Goal: Task Accomplishment & Management: Manage account settings

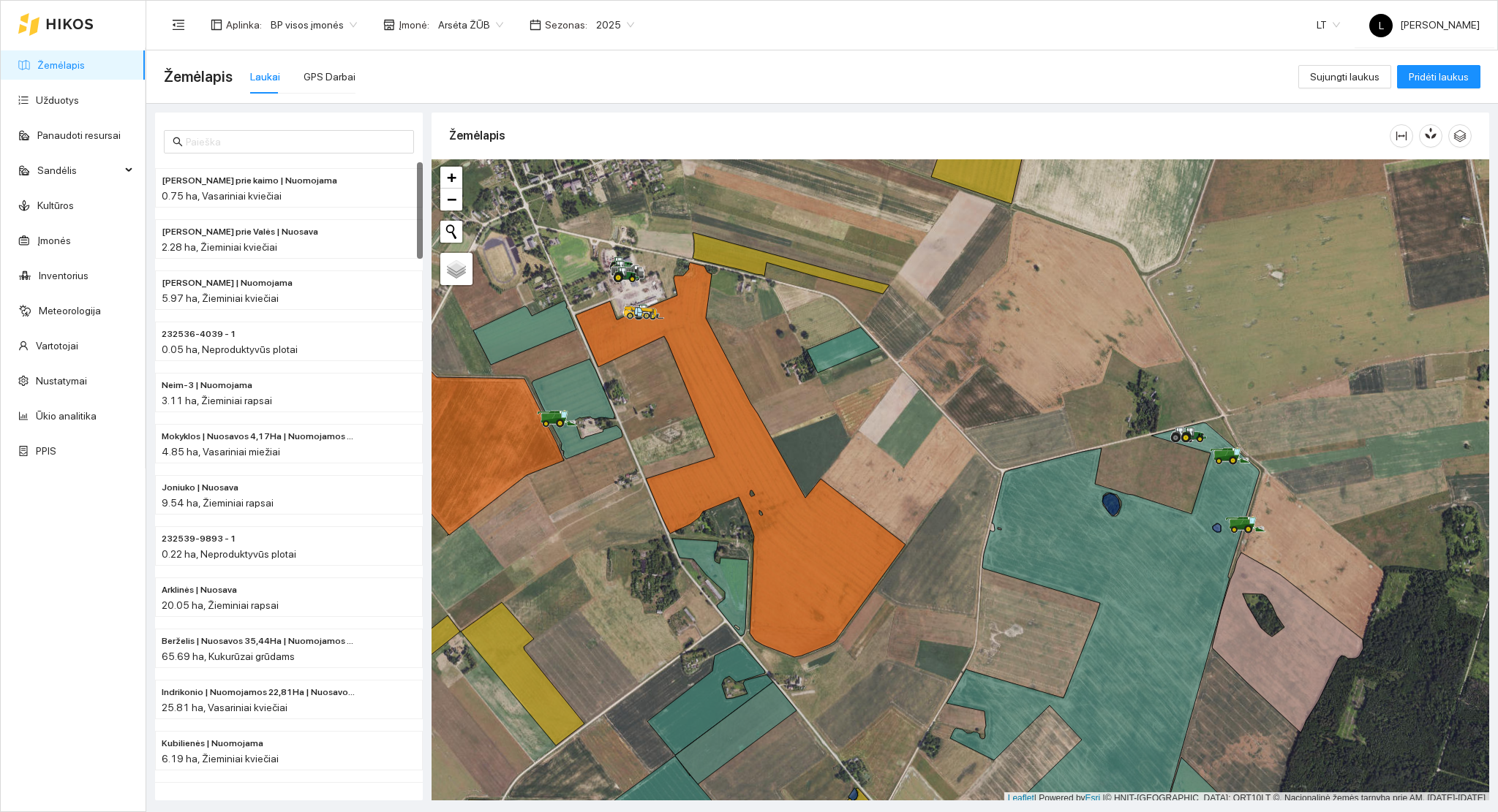
scroll to position [4, 0]
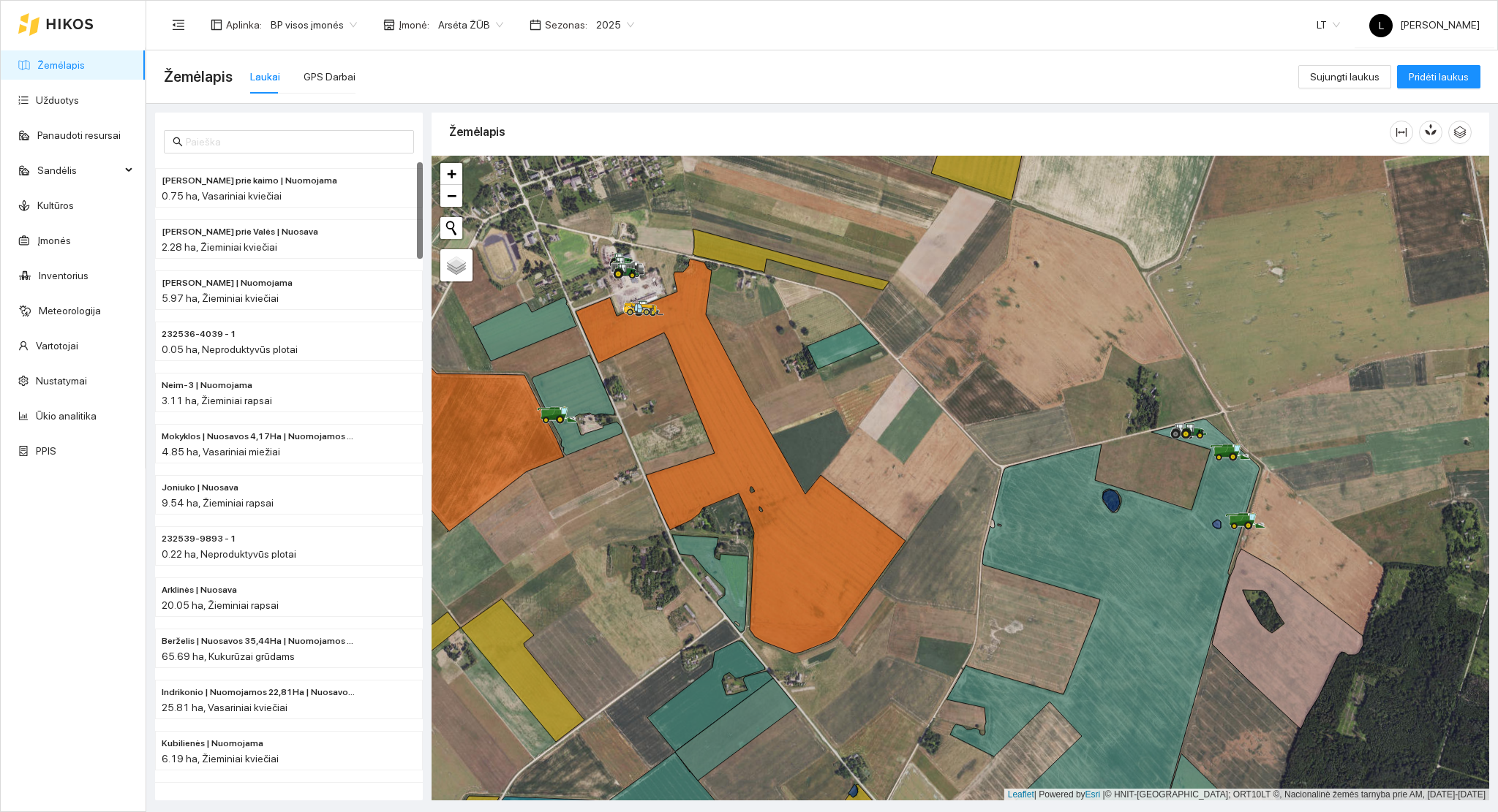
drag, startPoint x: 0, startPoint y: 0, endPoint x: 799, endPoint y: 422, distance: 903.6
click at [802, 423] on div at bounding box center [959, 478] width 1057 height 645
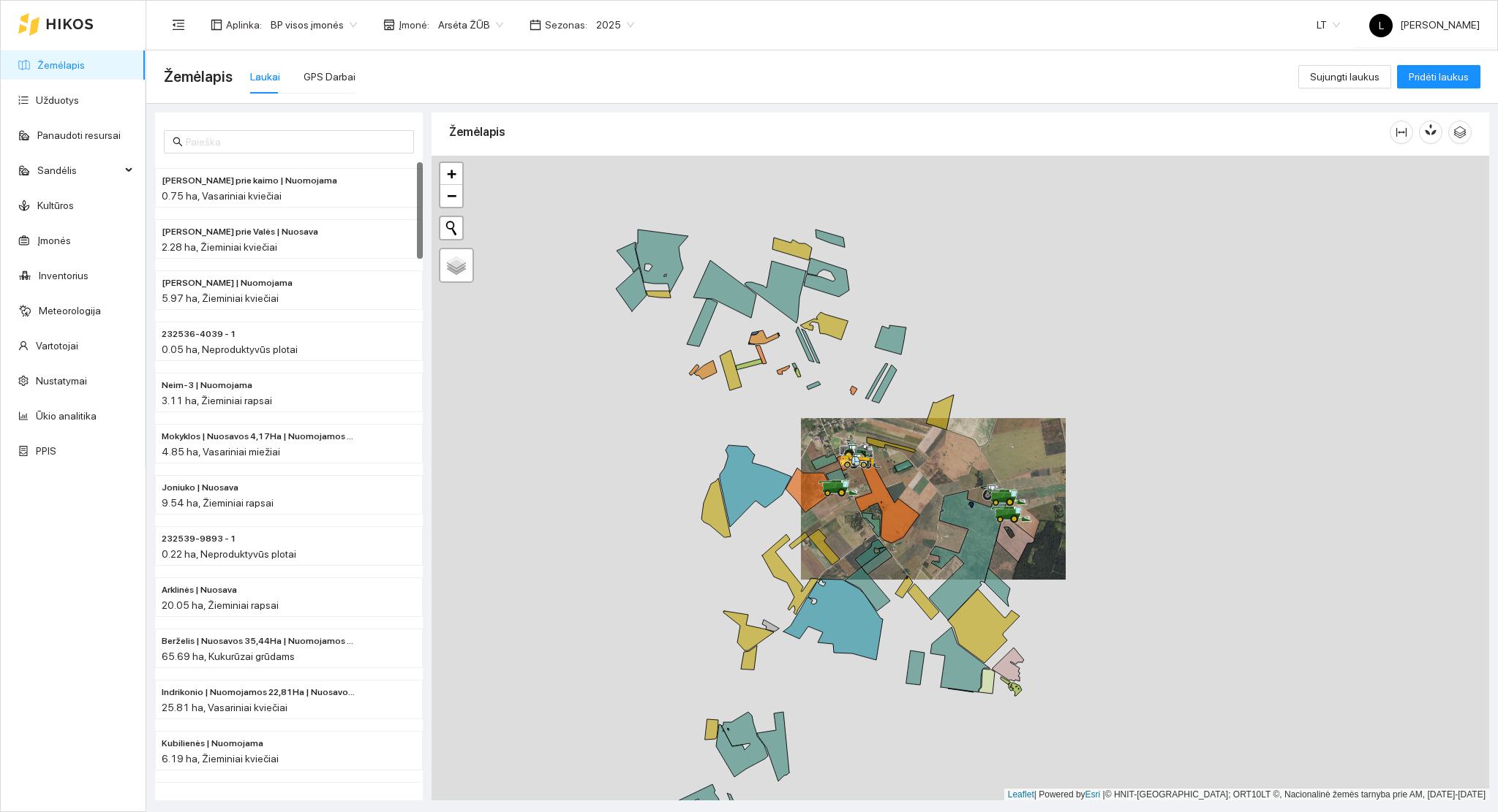
drag, startPoint x: 926, startPoint y: 579, endPoint x: 812, endPoint y: 480, distance: 151.0
click at [794, 465] on div at bounding box center [959, 478] width 1057 height 645
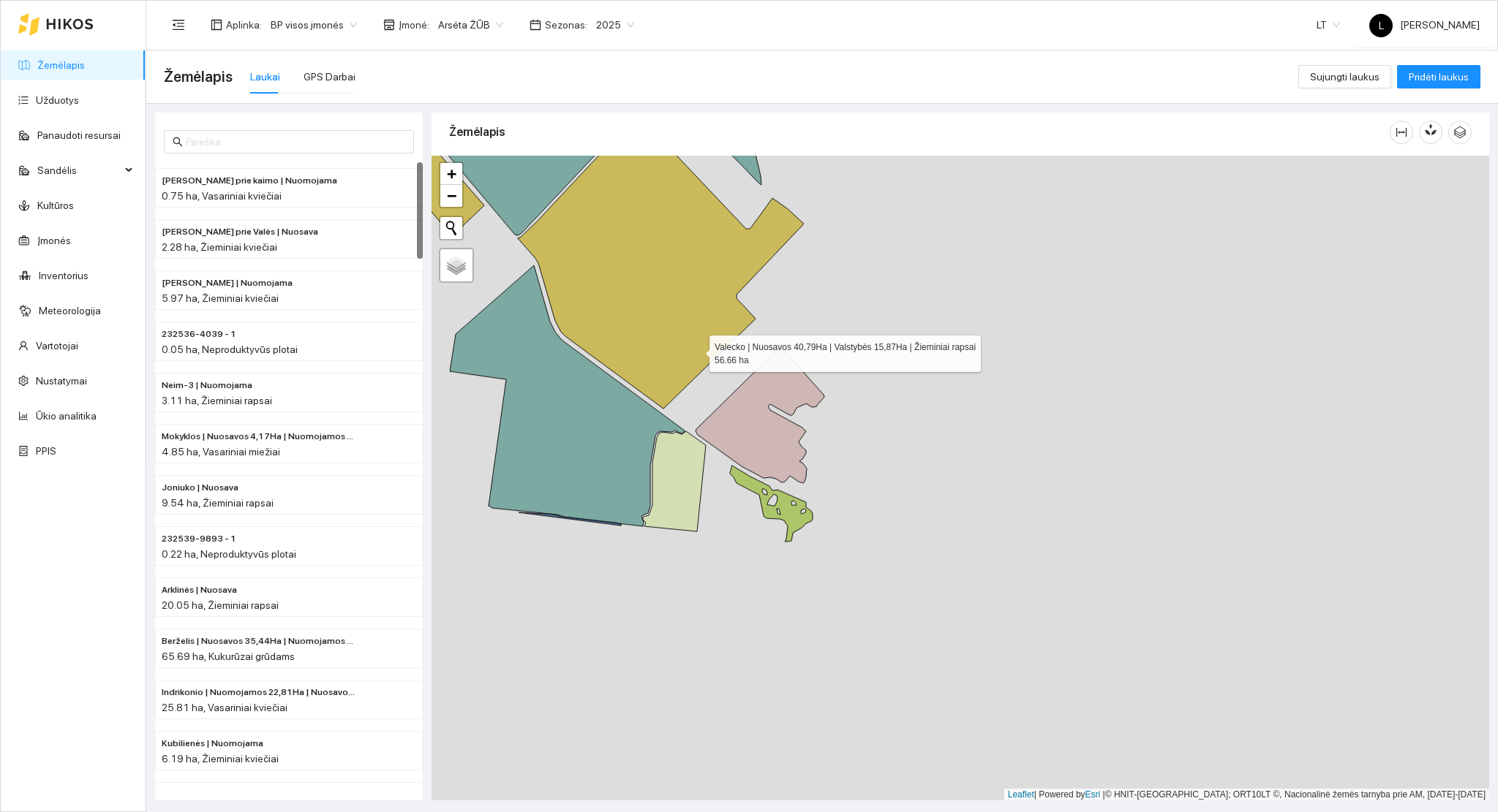
drag, startPoint x: 692, startPoint y: 332, endPoint x: 768, endPoint y: 604, distance: 282.4
click at [756, 408] on icon at bounding box center [661, 264] width 286 height 290
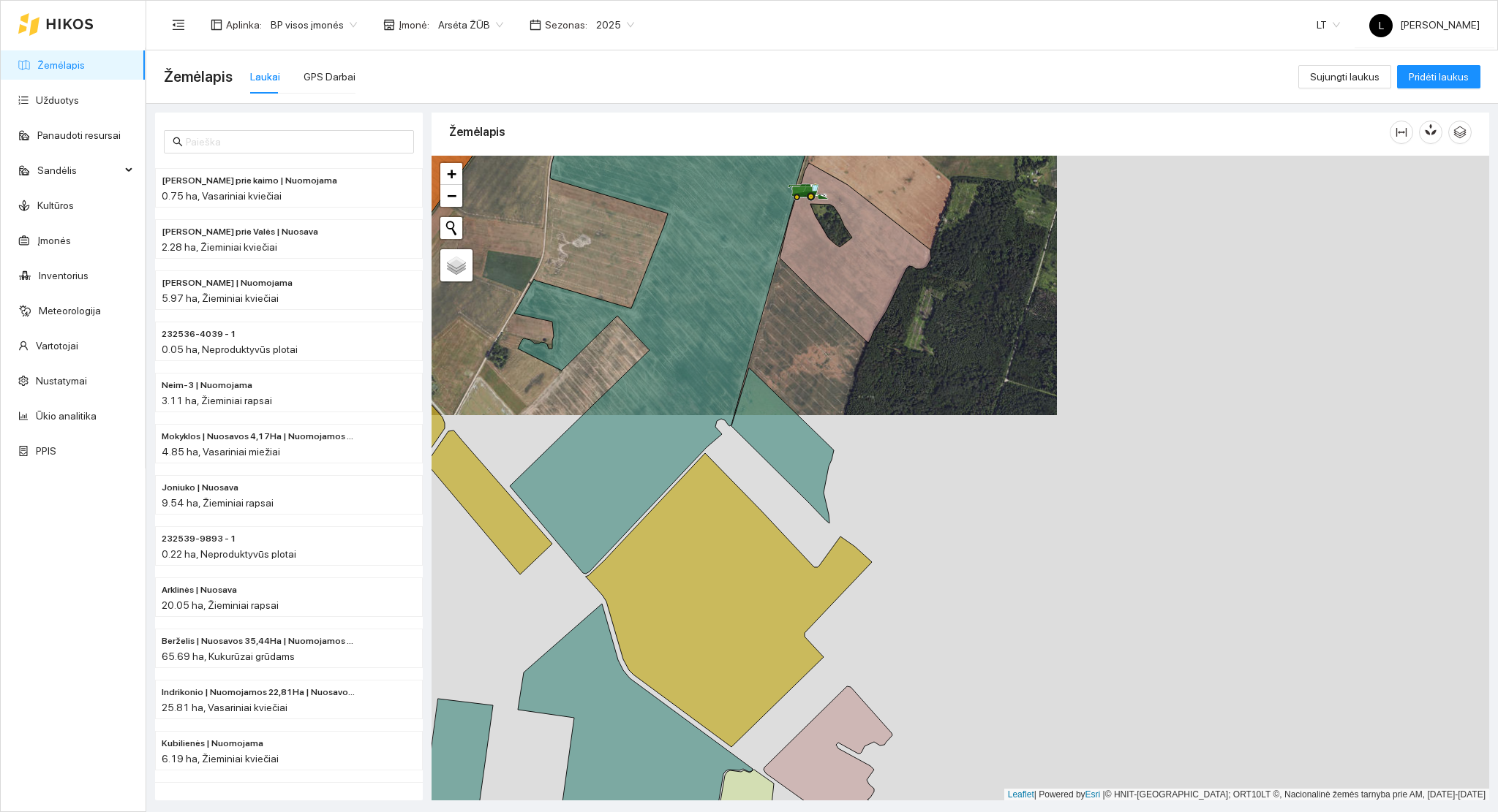
click at [811, 505] on div at bounding box center [959, 478] width 1057 height 645
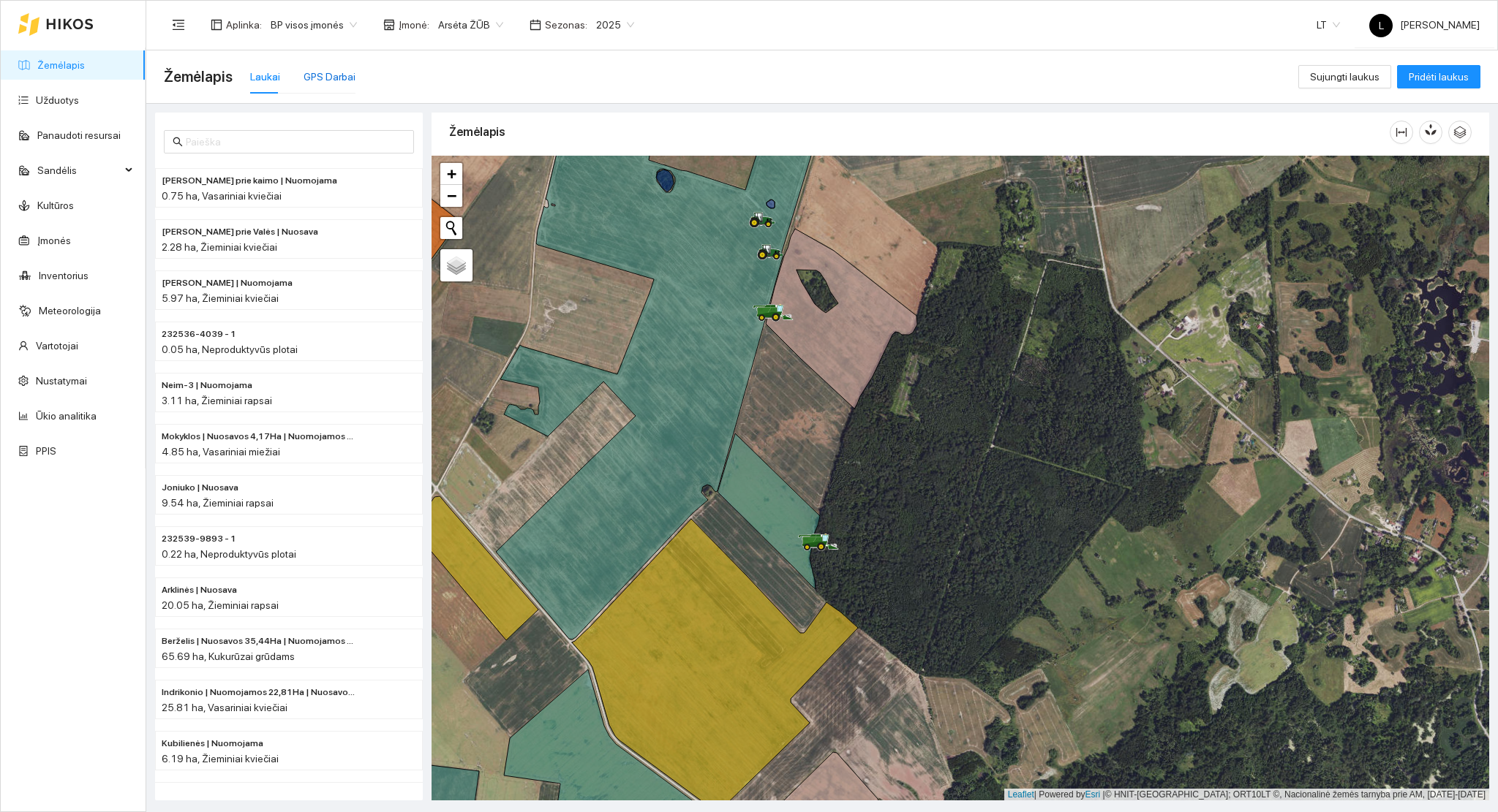
click at [324, 82] on div "GPS Darbai" at bounding box center [329, 77] width 52 height 16
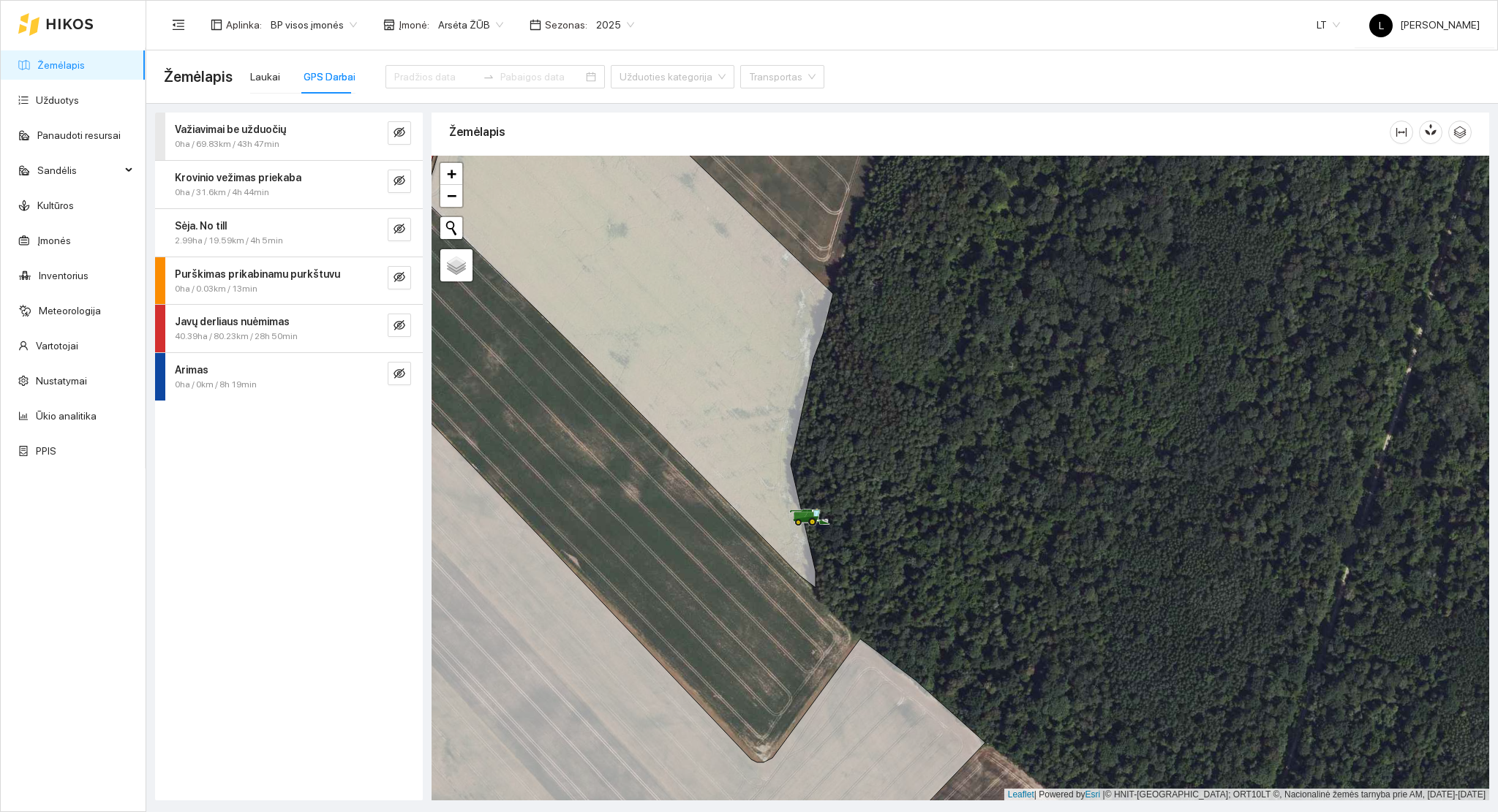
drag, startPoint x: 855, startPoint y: 566, endPoint x: 863, endPoint y: 620, distance: 54.6
click at [863, 620] on div at bounding box center [959, 478] width 1057 height 645
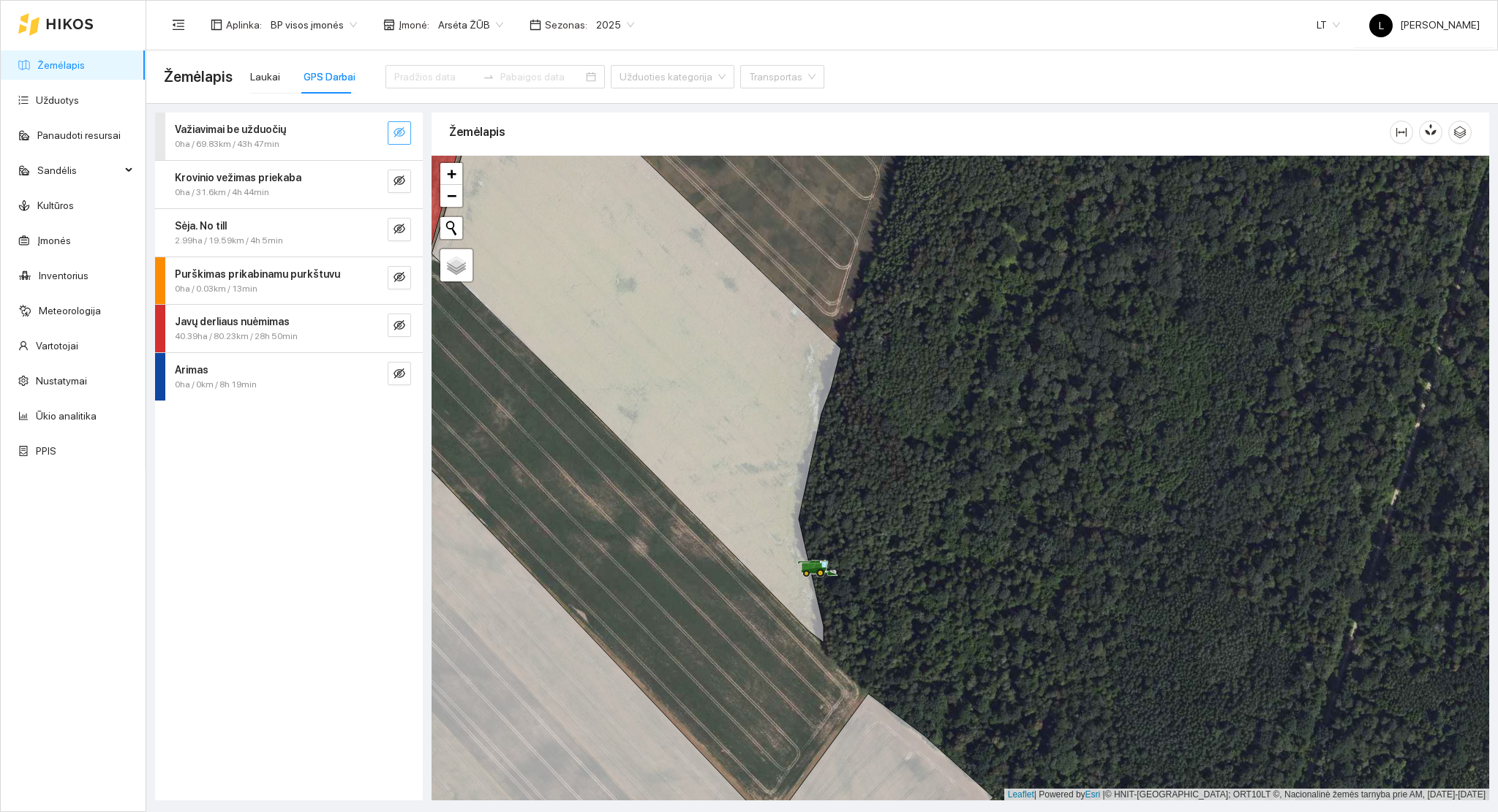
click at [394, 132] on icon "eye-invisible" at bounding box center [399, 131] width 12 height 10
click at [404, 184] on icon "eye-invisible" at bounding box center [399, 180] width 12 height 12
click at [403, 243] on div "Sėja. No till 2.99ha / 19.59km / 4h 5min" at bounding box center [289, 233] width 268 height 47
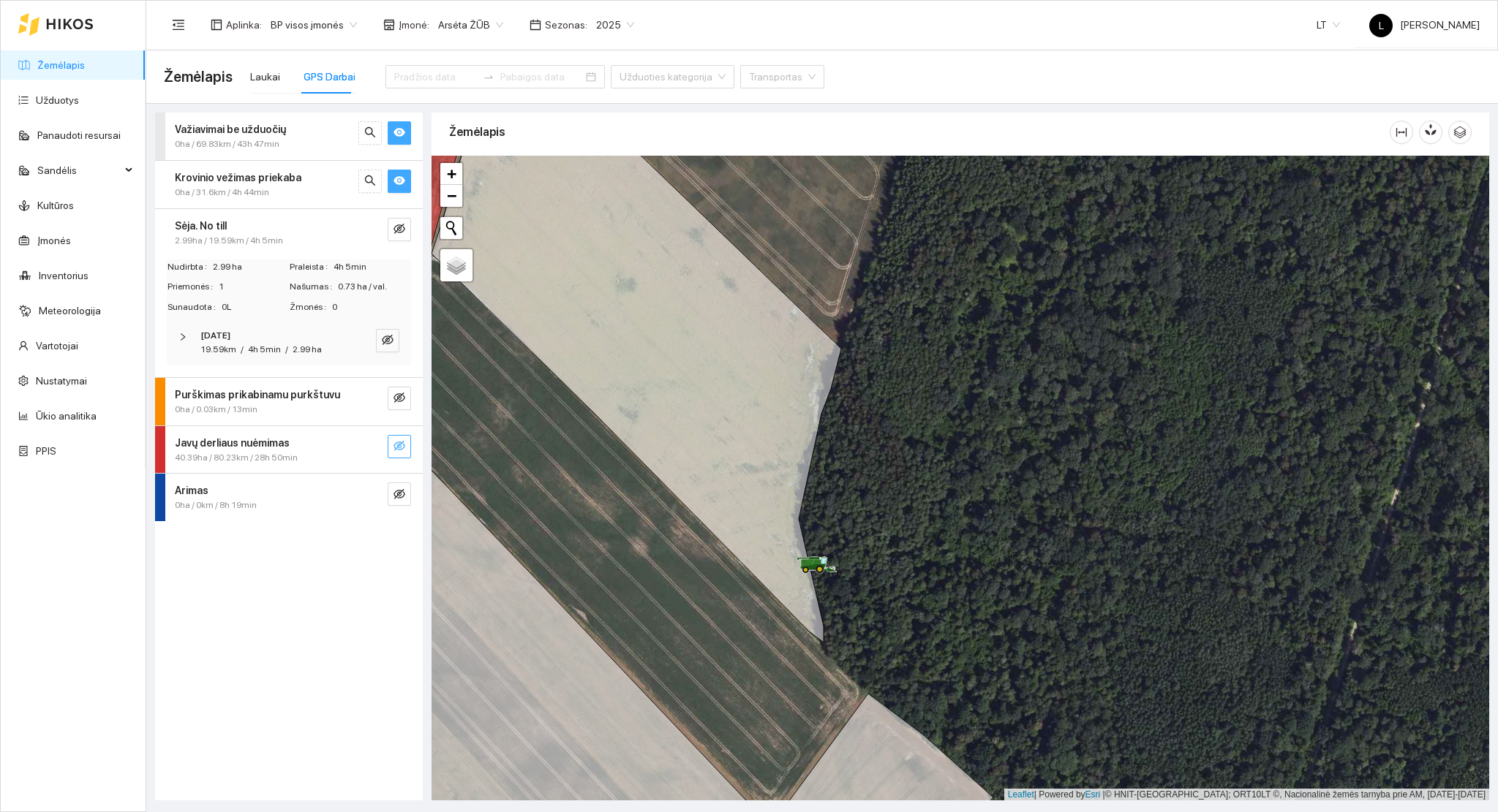
drag, startPoint x: 396, startPoint y: 450, endPoint x: 390, endPoint y: 457, distance: 9.2
click at [395, 450] on icon "eye-invisible" at bounding box center [399, 445] width 12 height 12
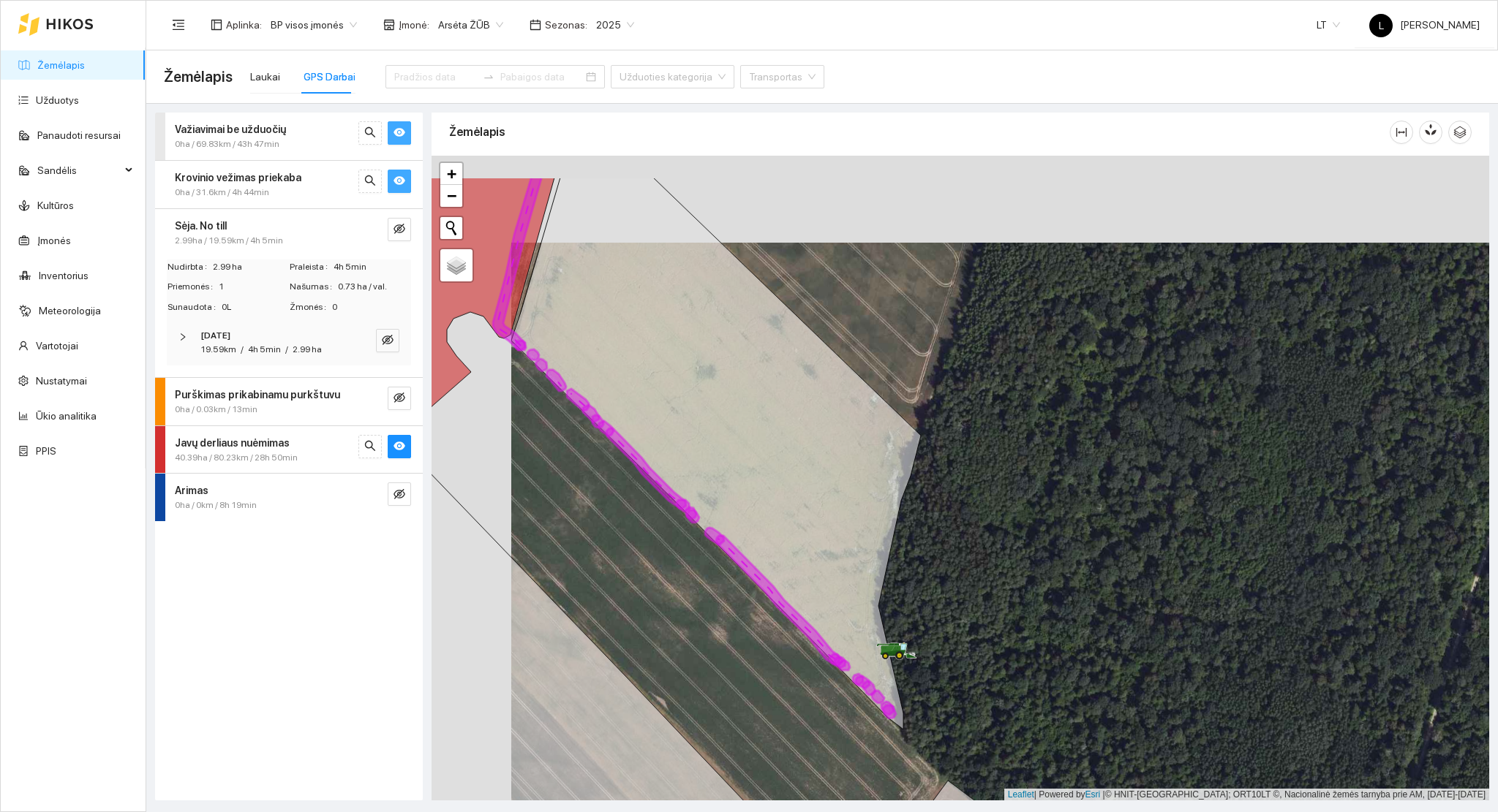
drag, startPoint x: 758, startPoint y: 589, endPoint x: 826, endPoint y: 666, distance: 102.7
click at [825, 664] on div at bounding box center [959, 478] width 1057 height 645
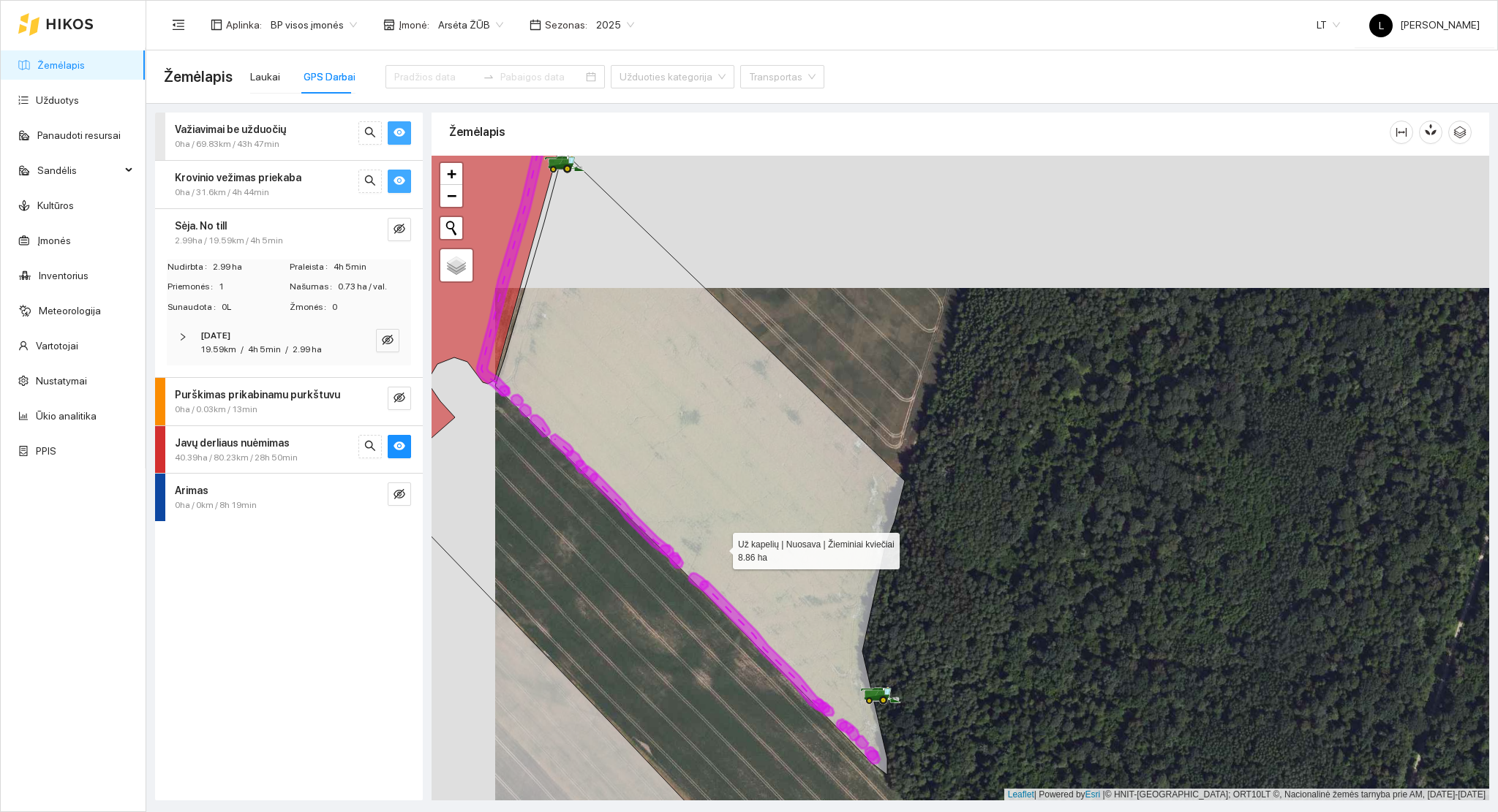
drag, startPoint x: 786, startPoint y: 553, endPoint x: 753, endPoint y: 606, distance: 62.4
click at [753, 606] on icon at bounding box center [700, 463] width 409 height 624
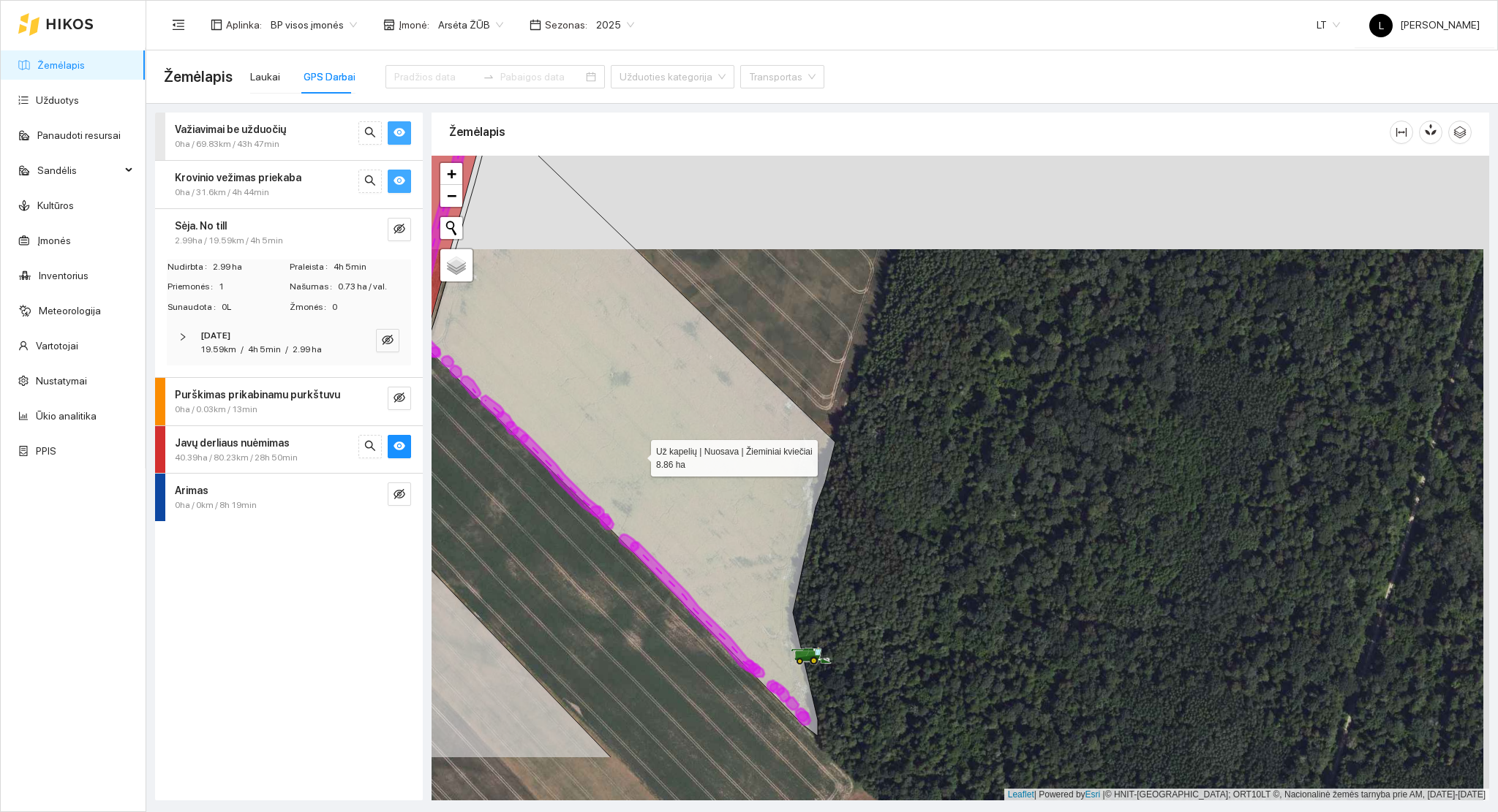
drag, startPoint x: 661, startPoint y: 488, endPoint x: 686, endPoint y: 481, distance: 26.0
click at [625, 410] on icon at bounding box center [630, 424] width 409 height 624
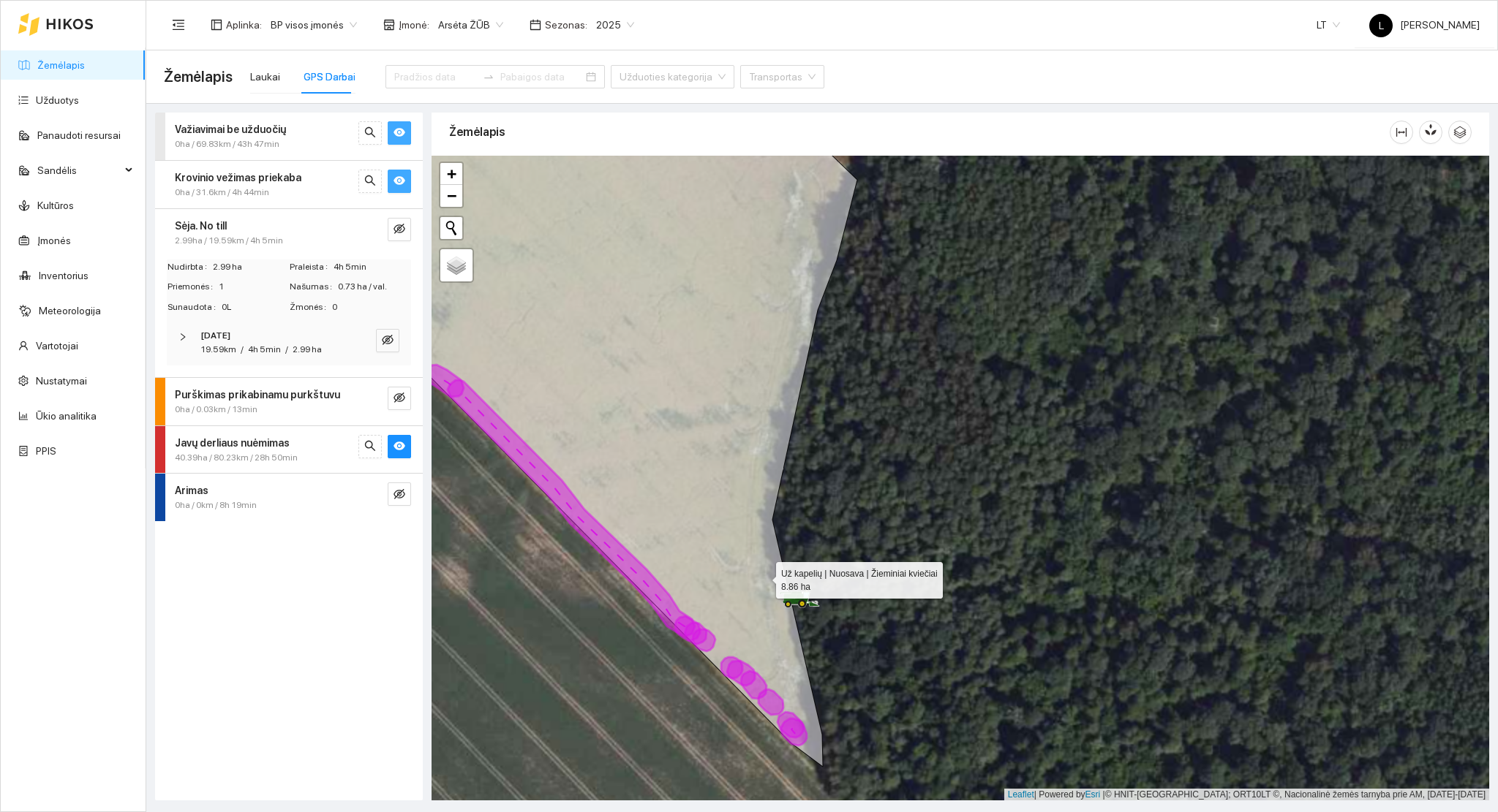
drag, startPoint x: 766, startPoint y: 590, endPoint x: 728, endPoint y: 443, distance: 151.8
click at [728, 443] on icon at bounding box center [587, 416] width 540 height 700
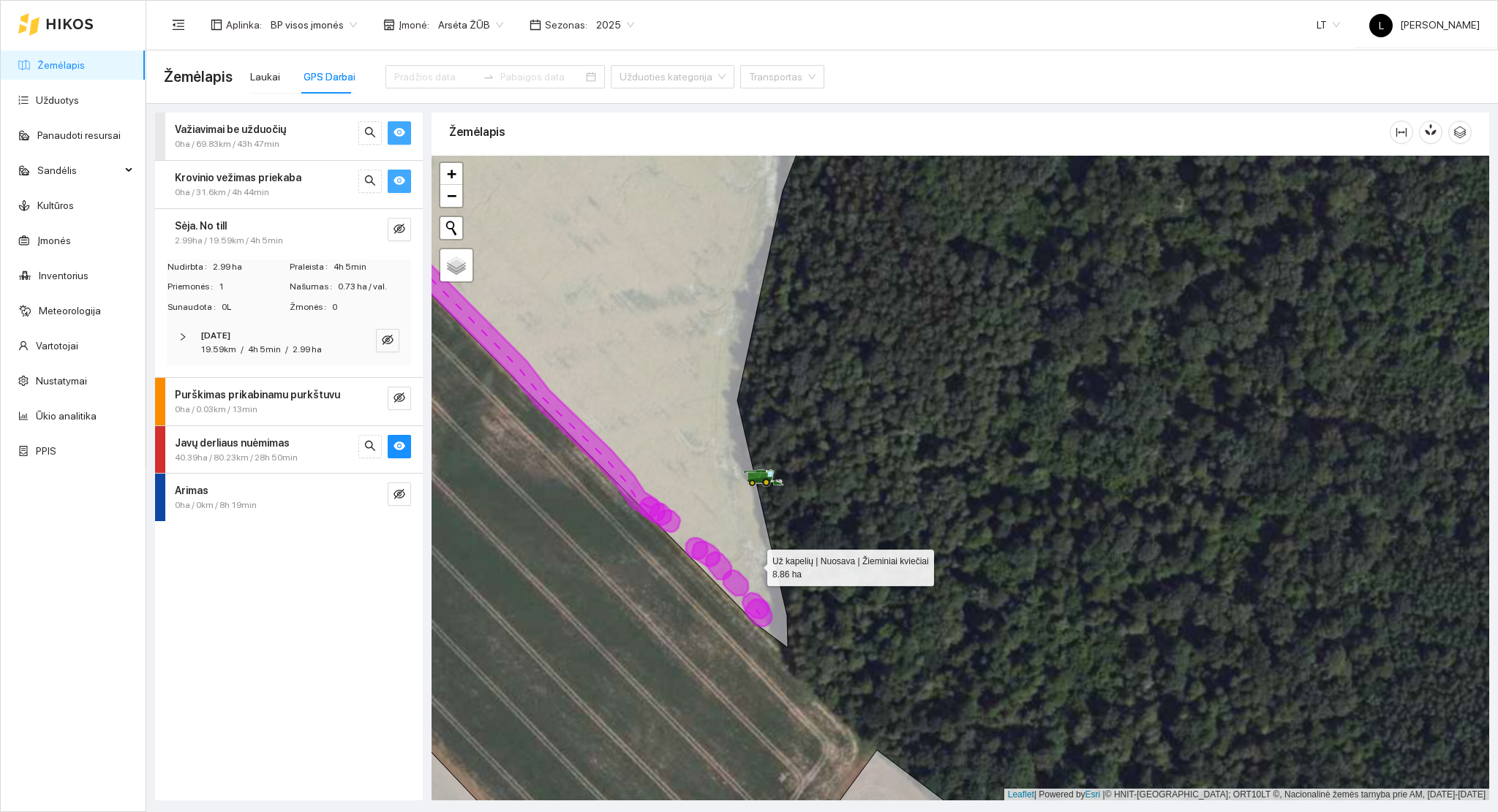
drag, startPoint x: 750, startPoint y: 536, endPoint x: 756, endPoint y: 566, distance: 30.6
click at [754, 565] on icon at bounding box center [568, 383] width 480 height 530
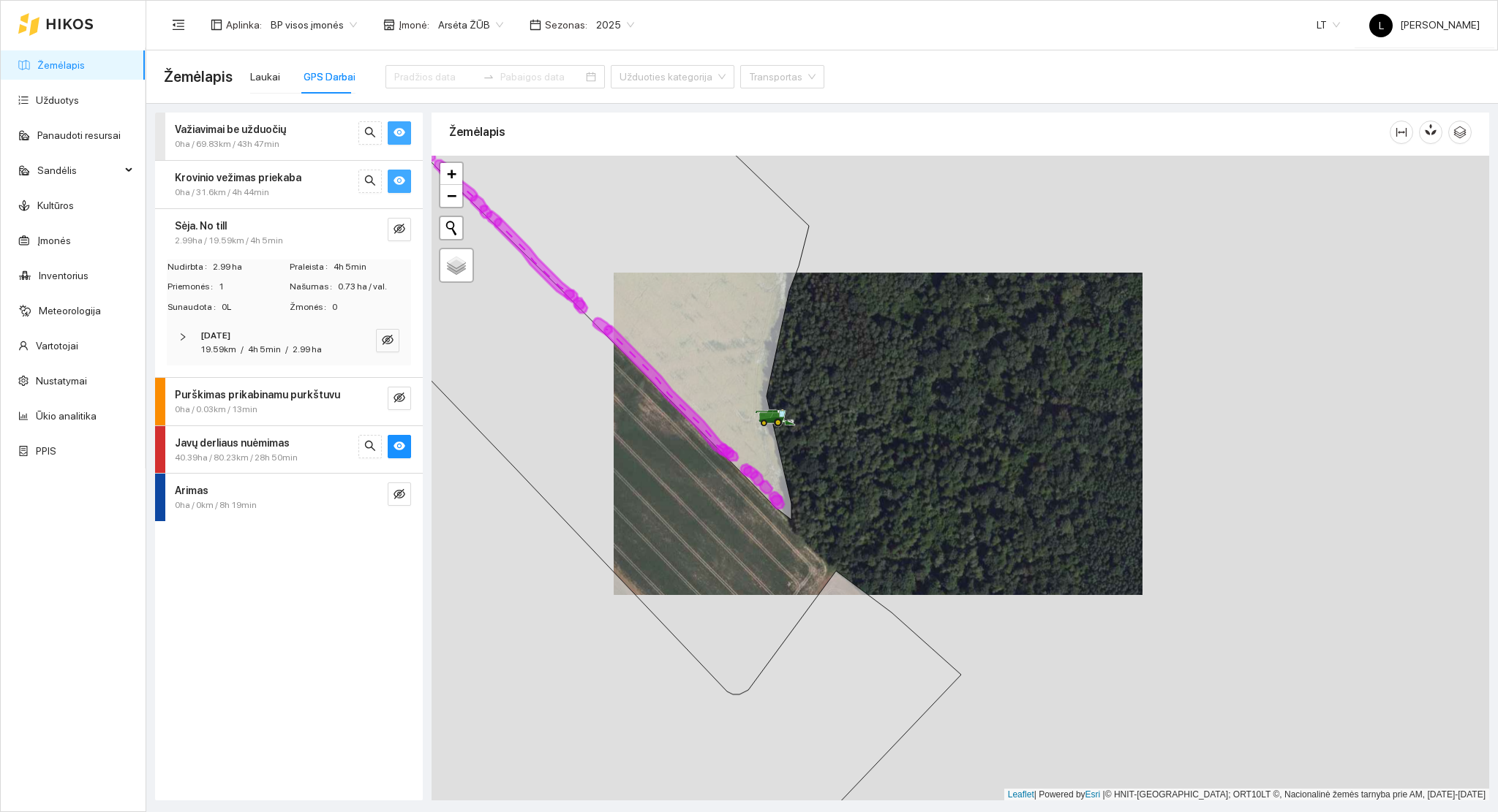
click at [681, 700] on div at bounding box center [959, 478] width 1057 height 645
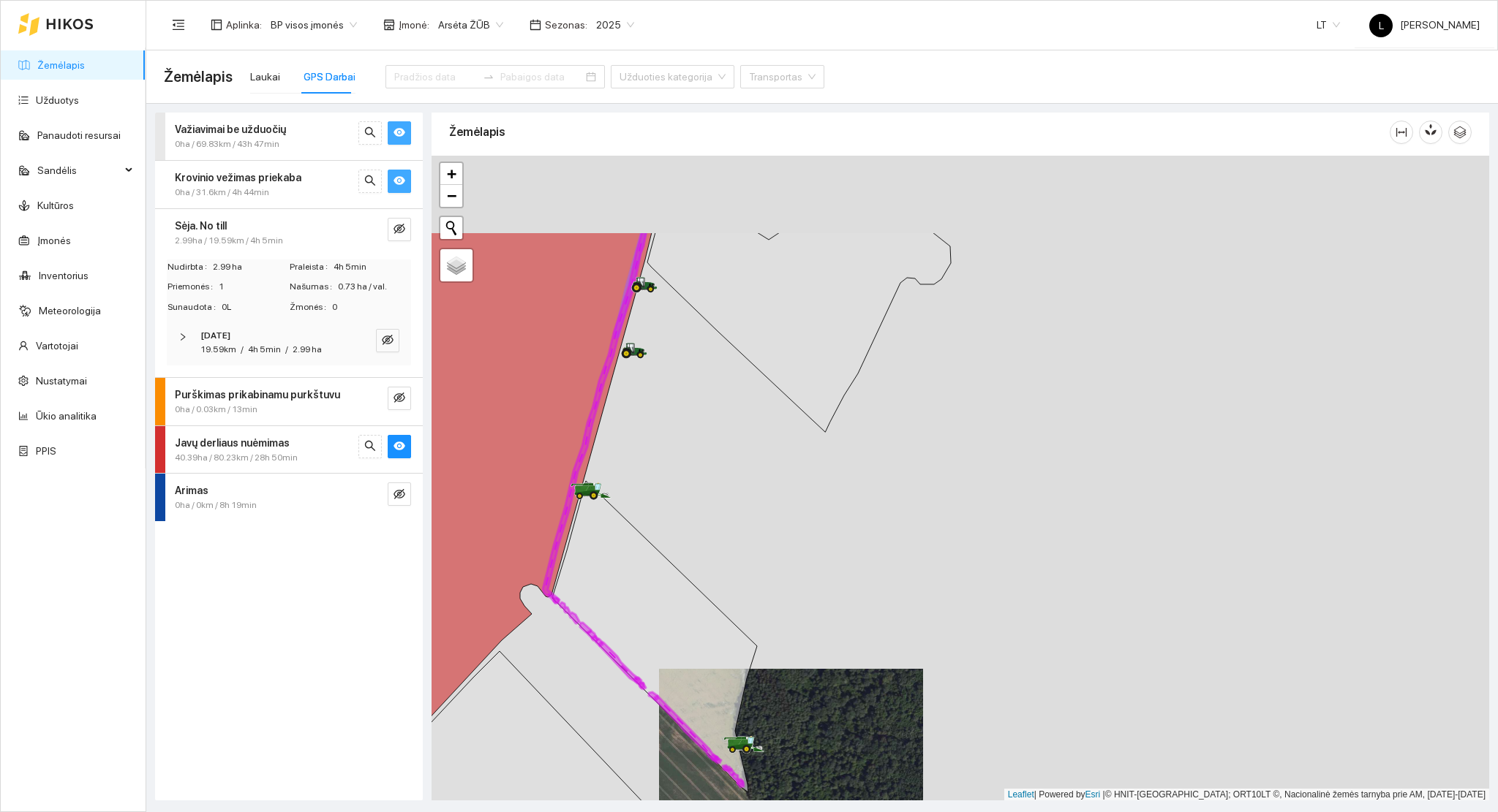
drag, startPoint x: 630, startPoint y: 460, endPoint x: 629, endPoint y: 521, distance: 61.0
click at [629, 518] on div at bounding box center [959, 478] width 1057 height 645
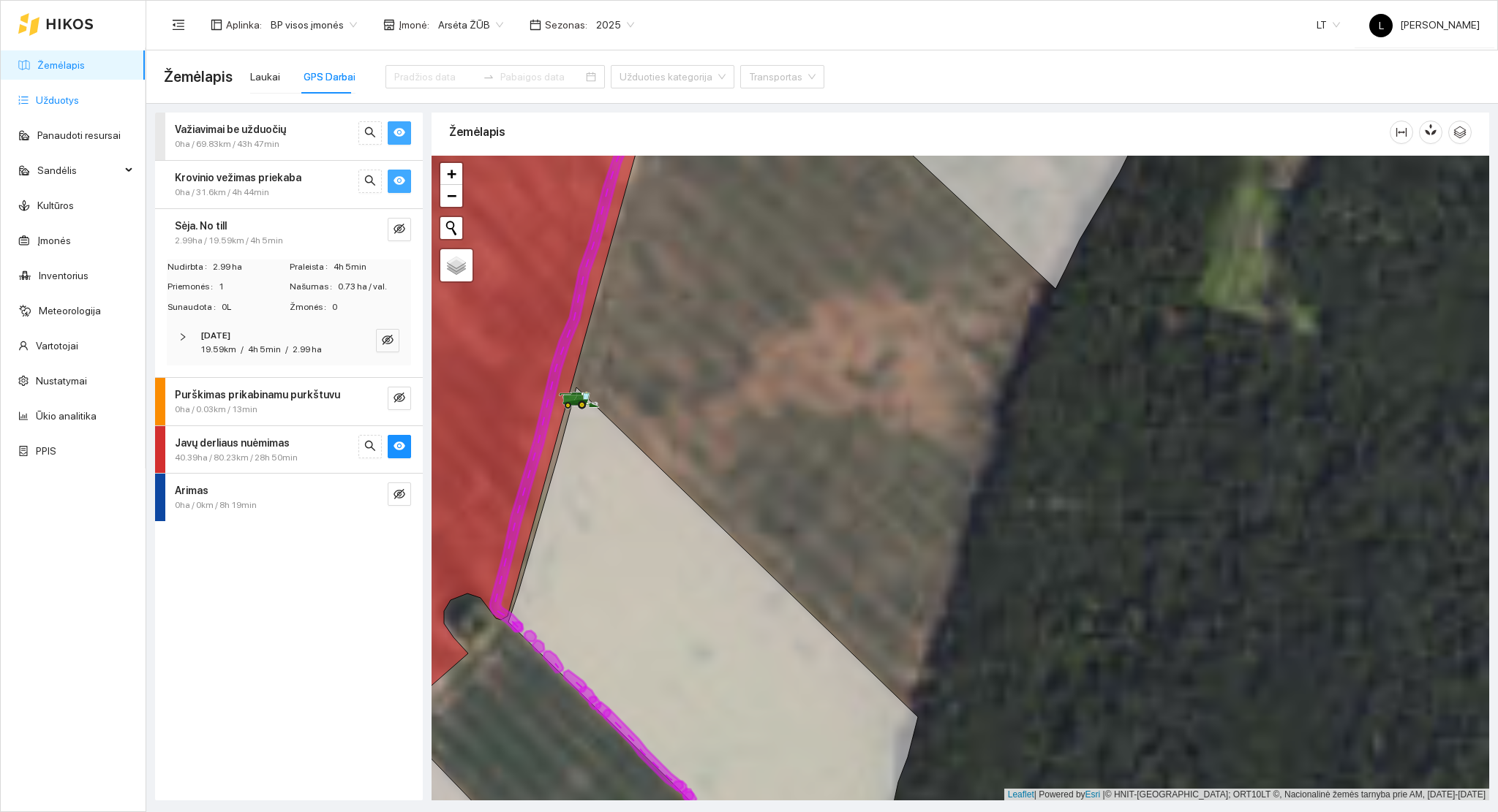
click at [77, 98] on link "Užduotys" at bounding box center [58, 100] width 43 height 12
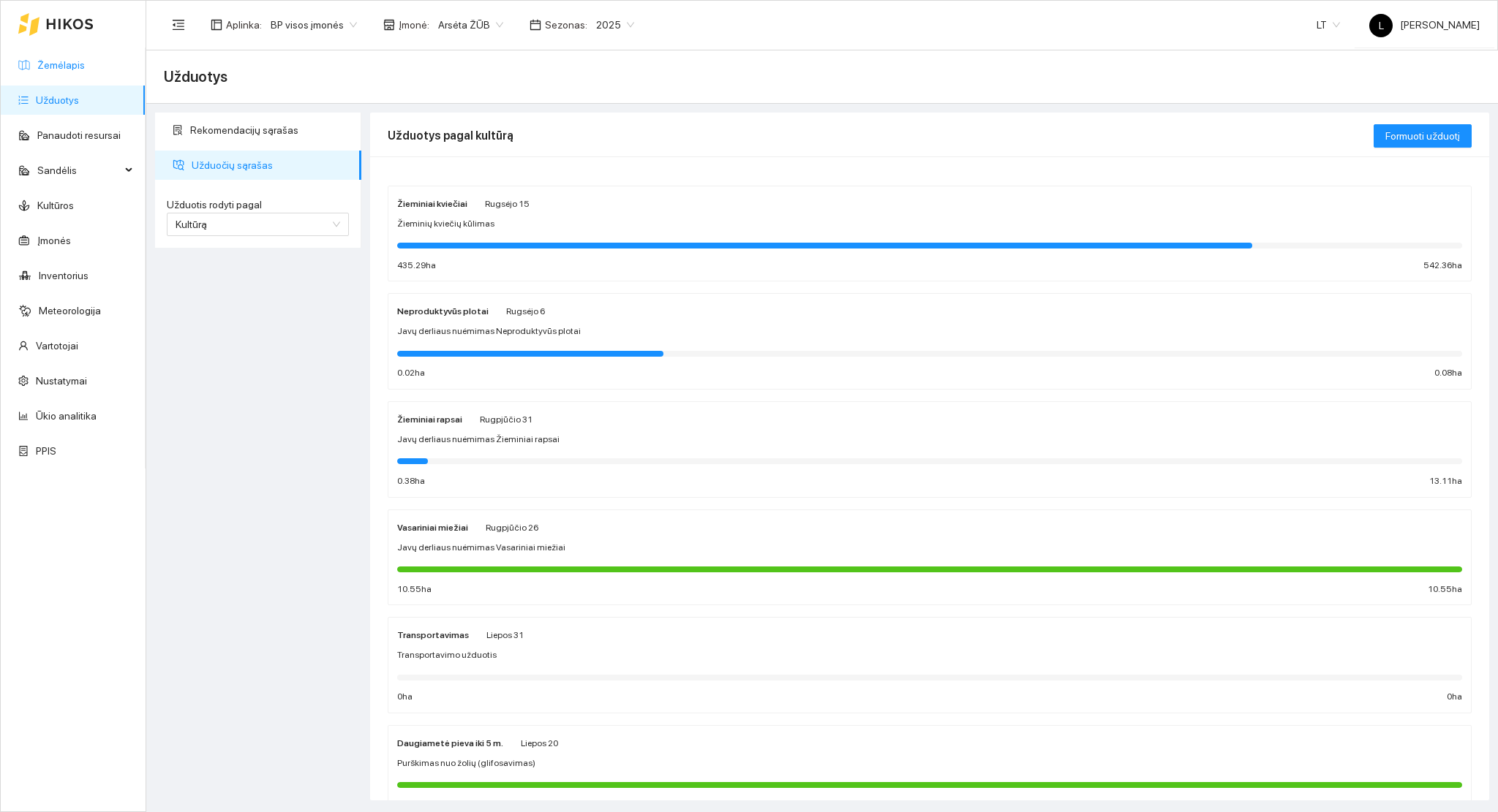
click at [59, 66] on link "Žemėlapis" at bounding box center [61, 64] width 47 height 12
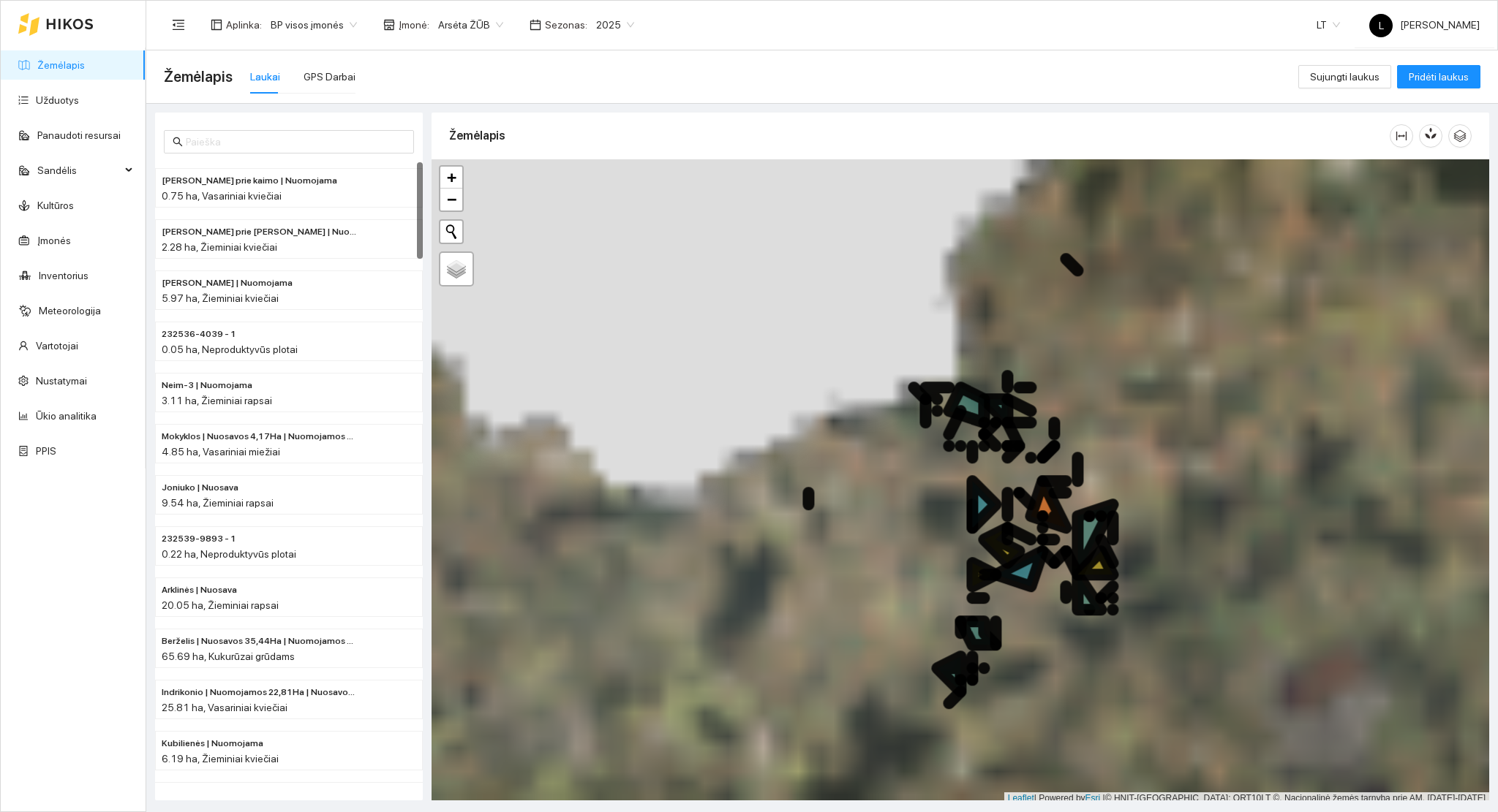
click at [587, 28] on div "2025" at bounding box center [614, 25] width 55 height 24
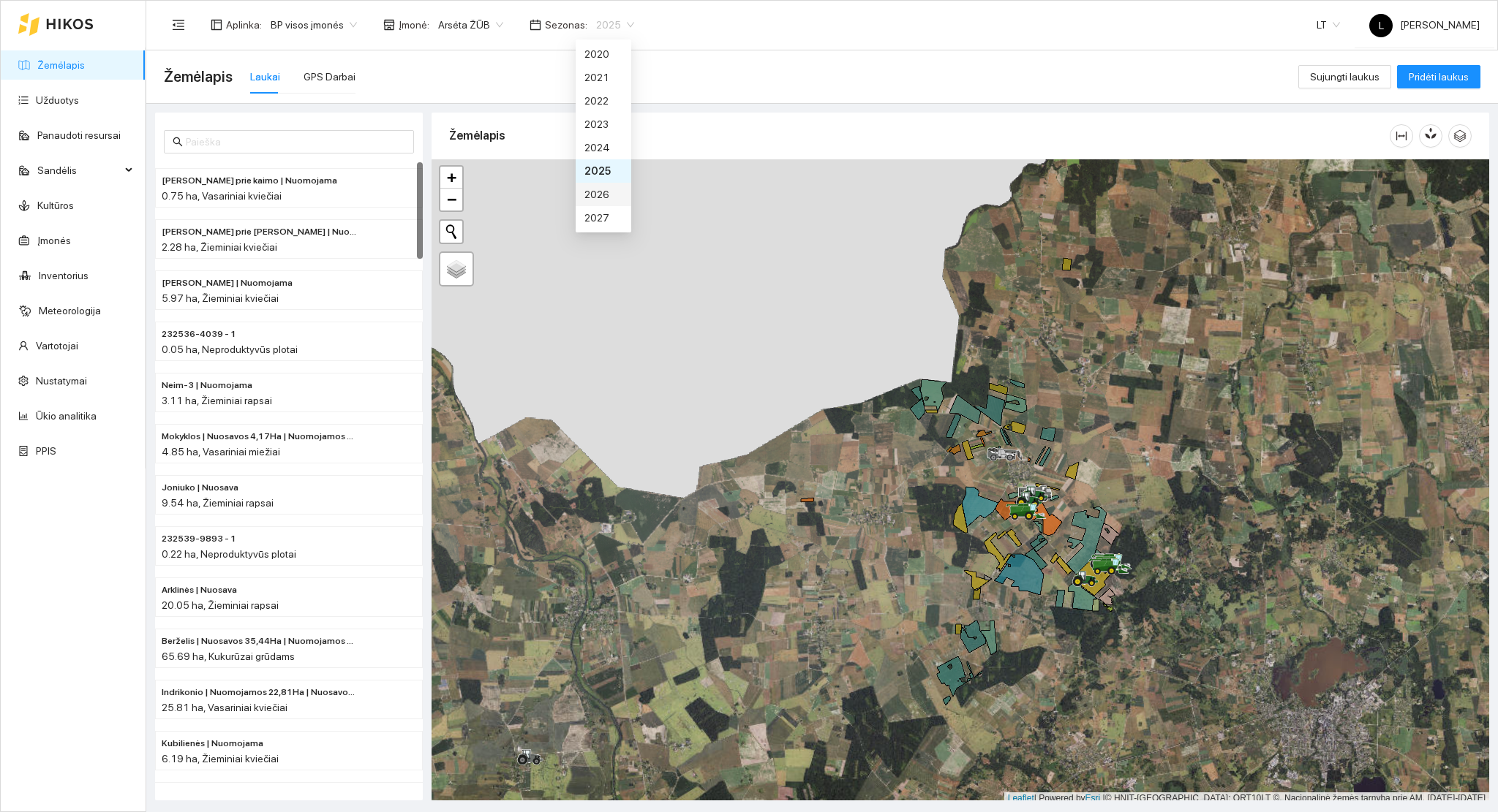
click at [598, 188] on div "2026" at bounding box center [603, 195] width 38 height 16
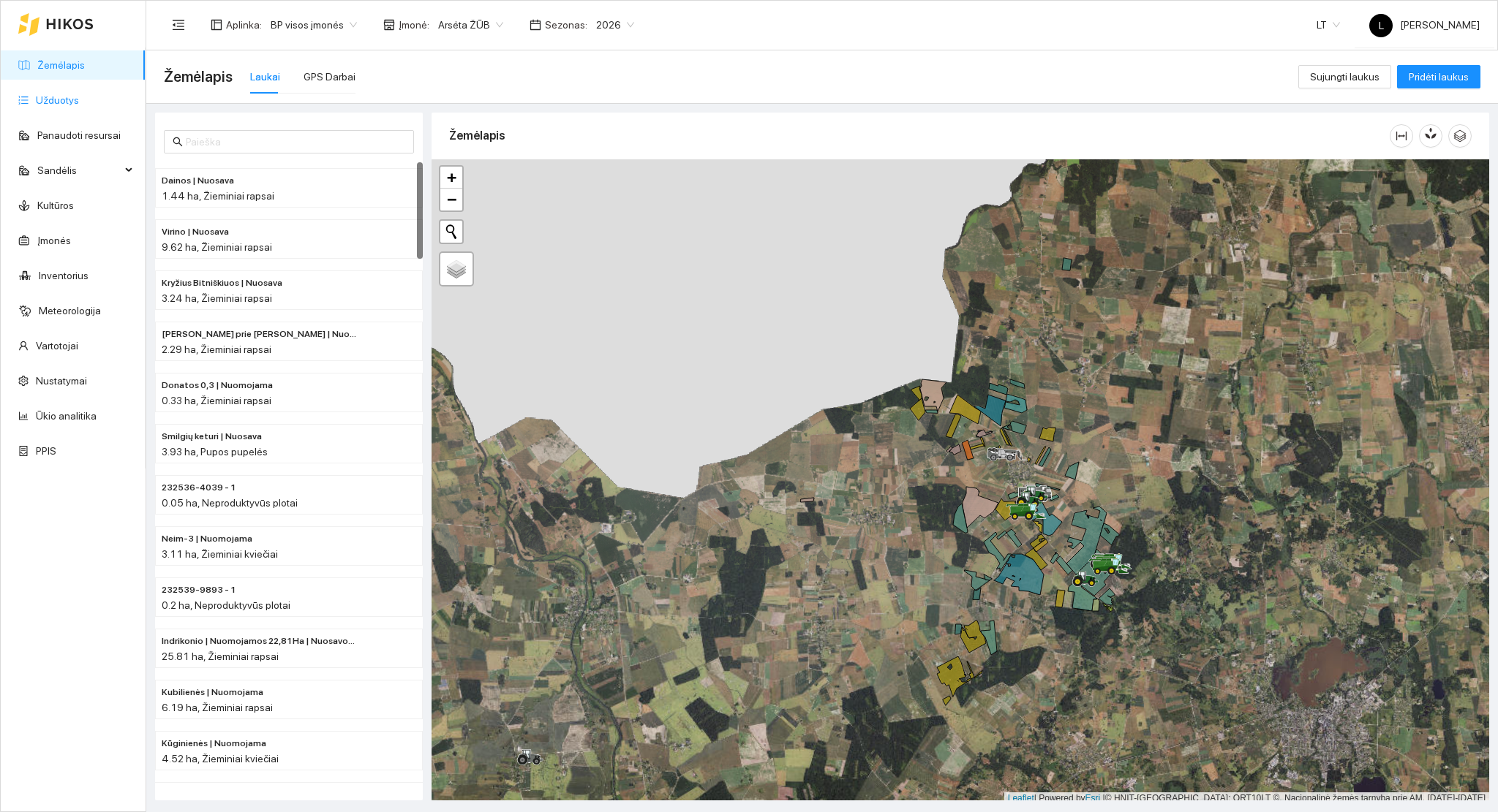
click at [75, 106] on link "Užduotys" at bounding box center [58, 100] width 43 height 12
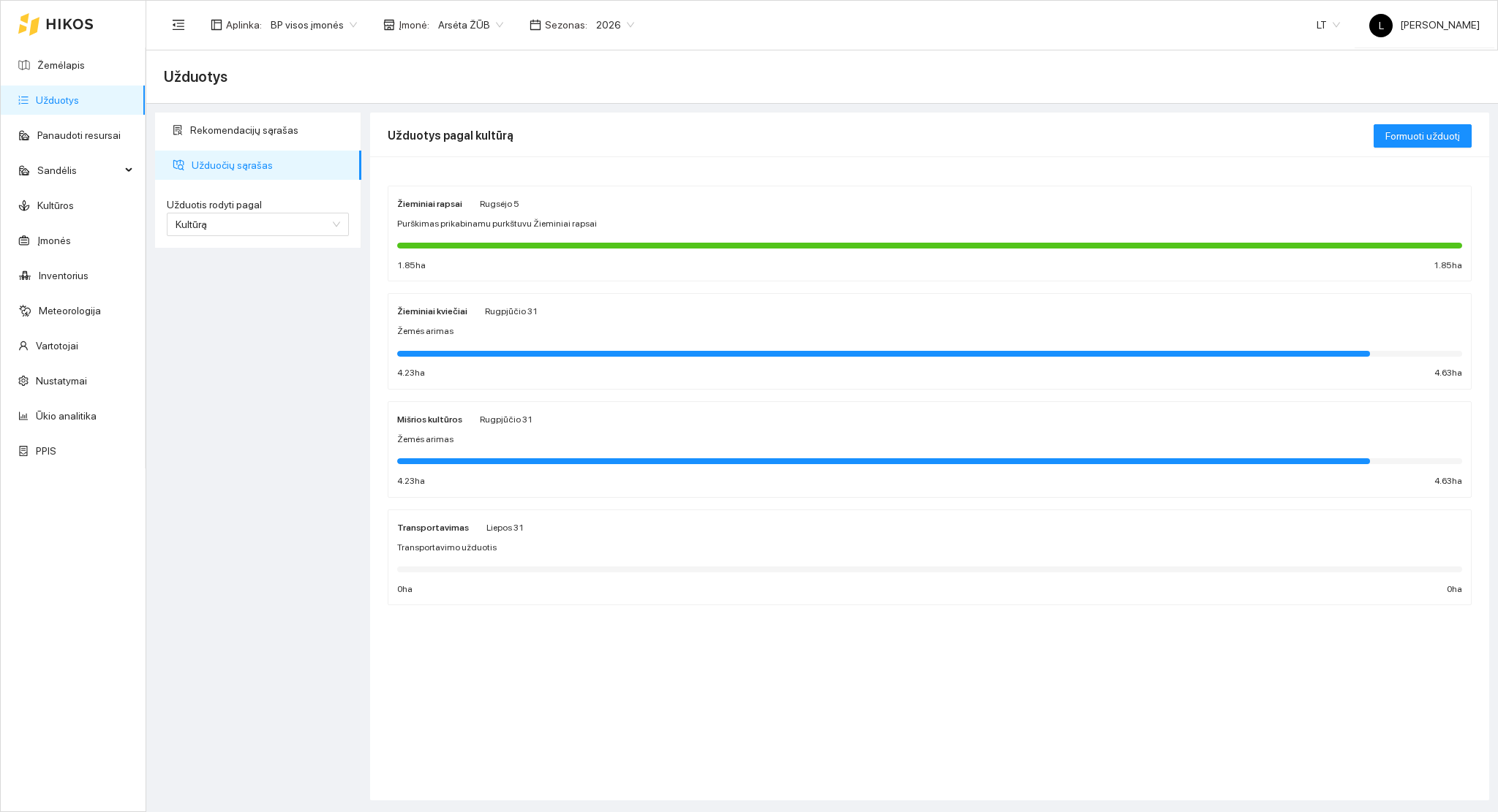
click at [461, 344] on div at bounding box center [929, 352] width 1065 height 16
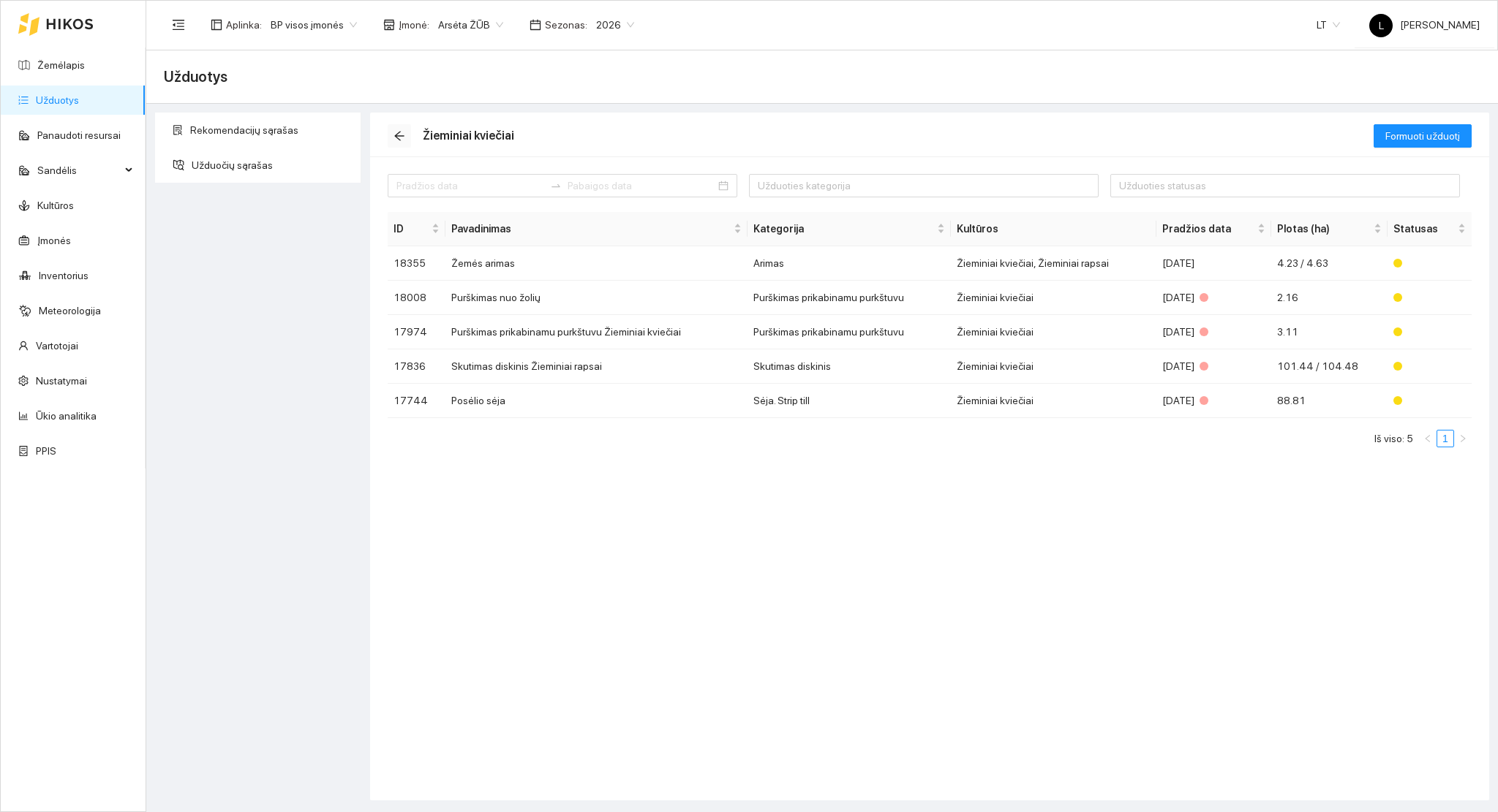
click at [393, 139] on icon "arrow-left" at bounding box center [399, 136] width 12 height 12
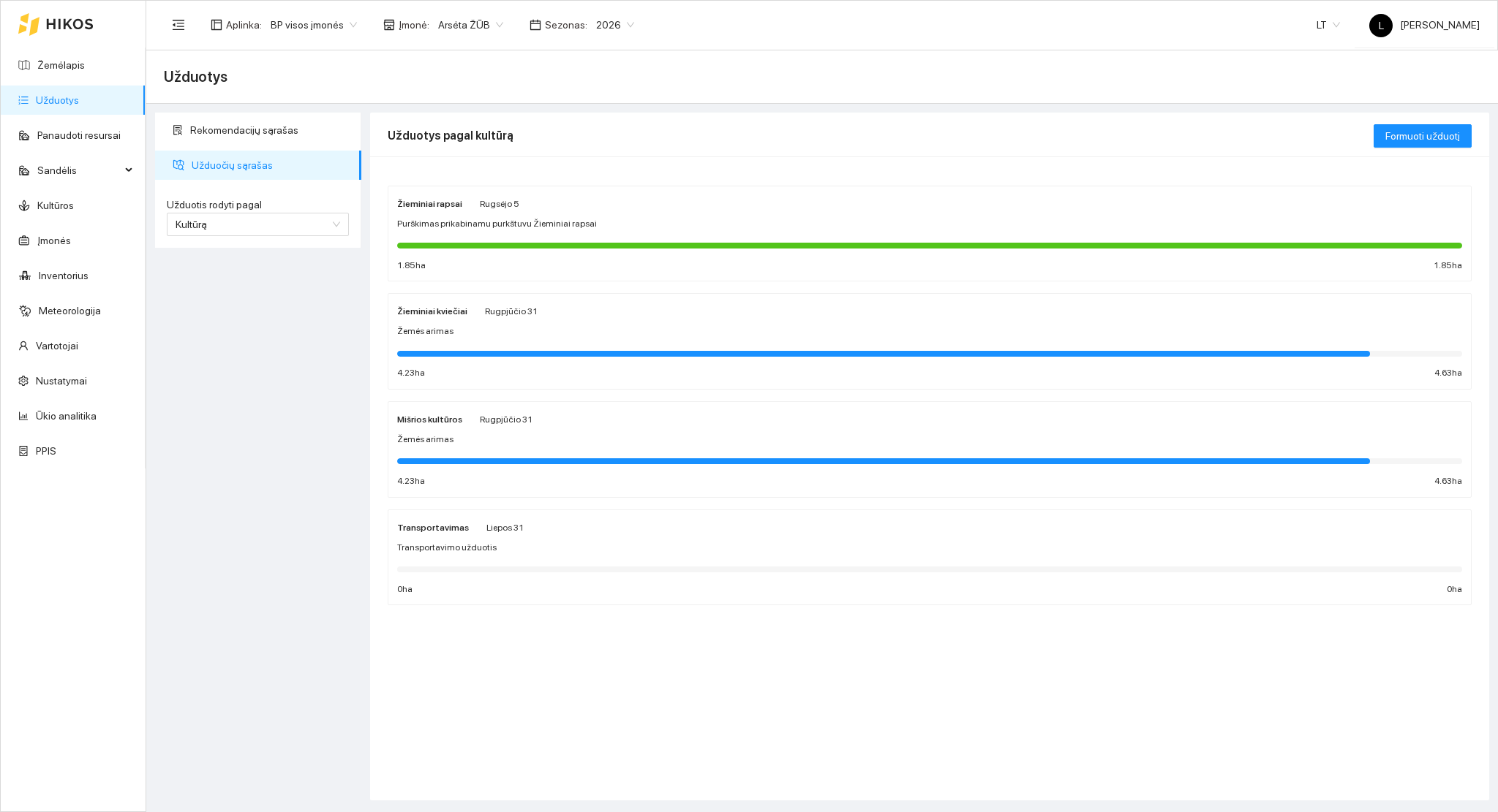
click at [497, 455] on div at bounding box center [929, 461] width 1065 height 16
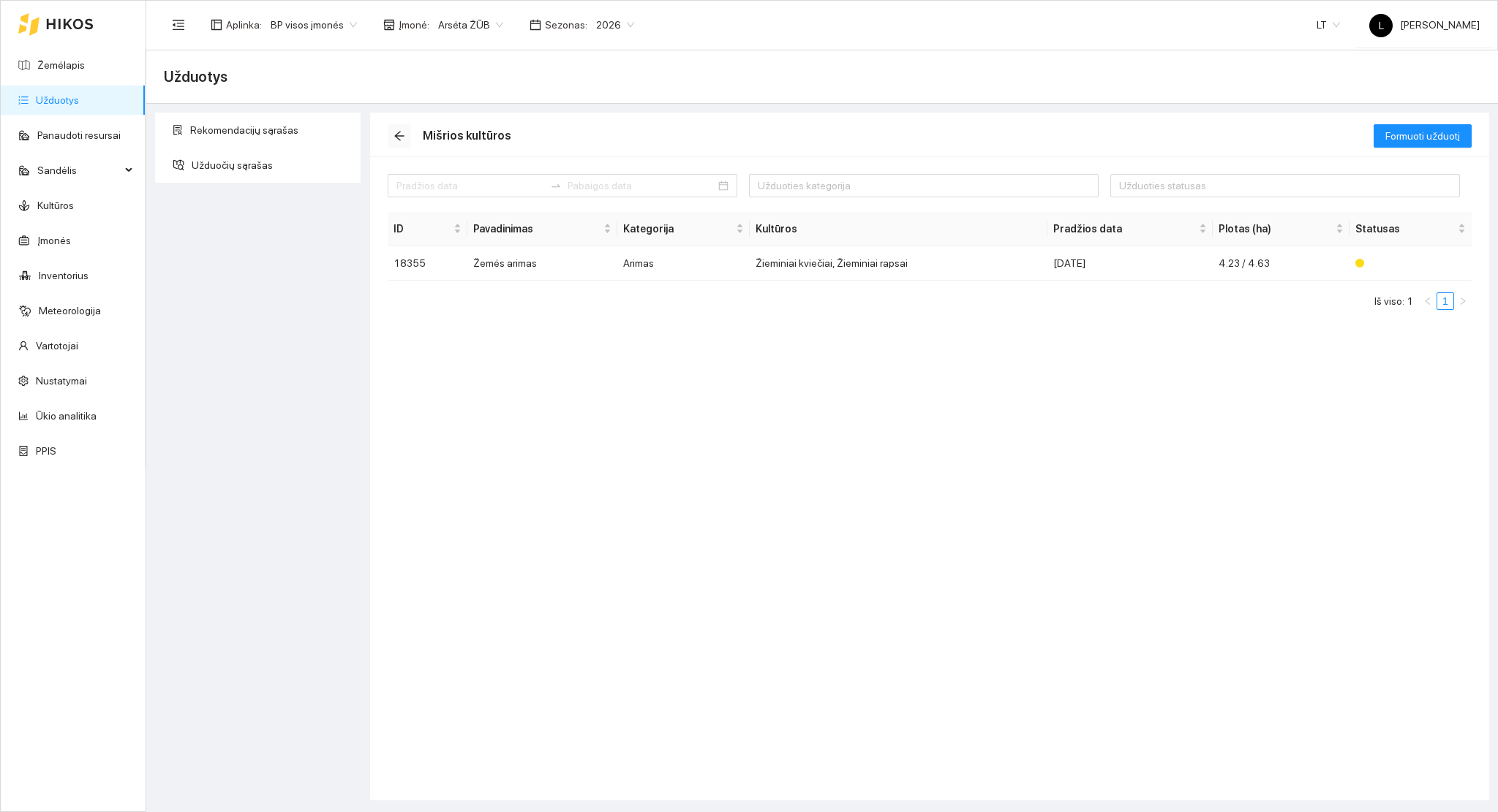
click at [399, 146] on button "button" at bounding box center [399, 136] width 24 height 24
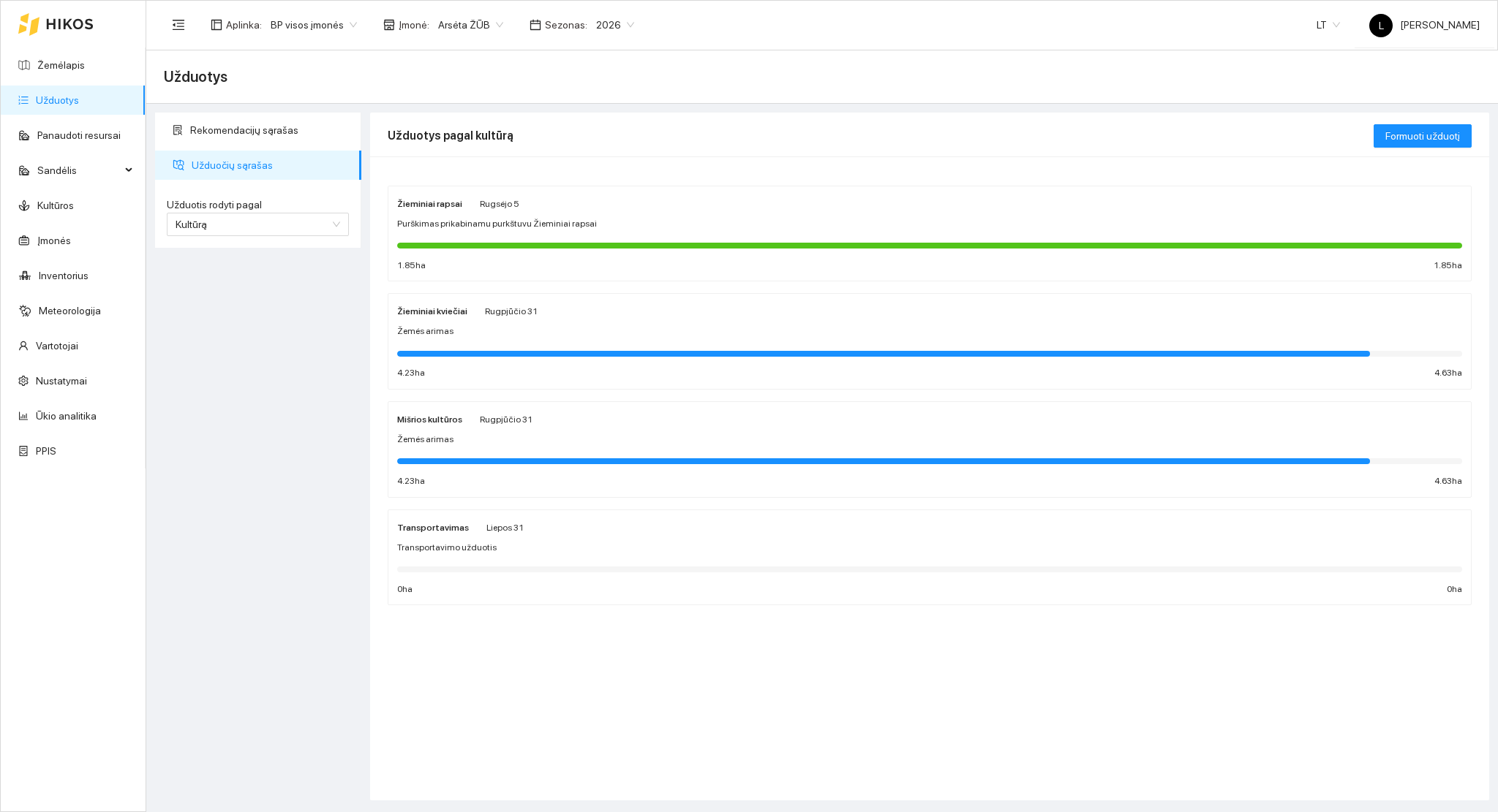
click at [611, 28] on span "2026" at bounding box center [615, 24] width 38 height 22
click at [602, 159] on div "2025" at bounding box center [602, 171] width 55 height 24
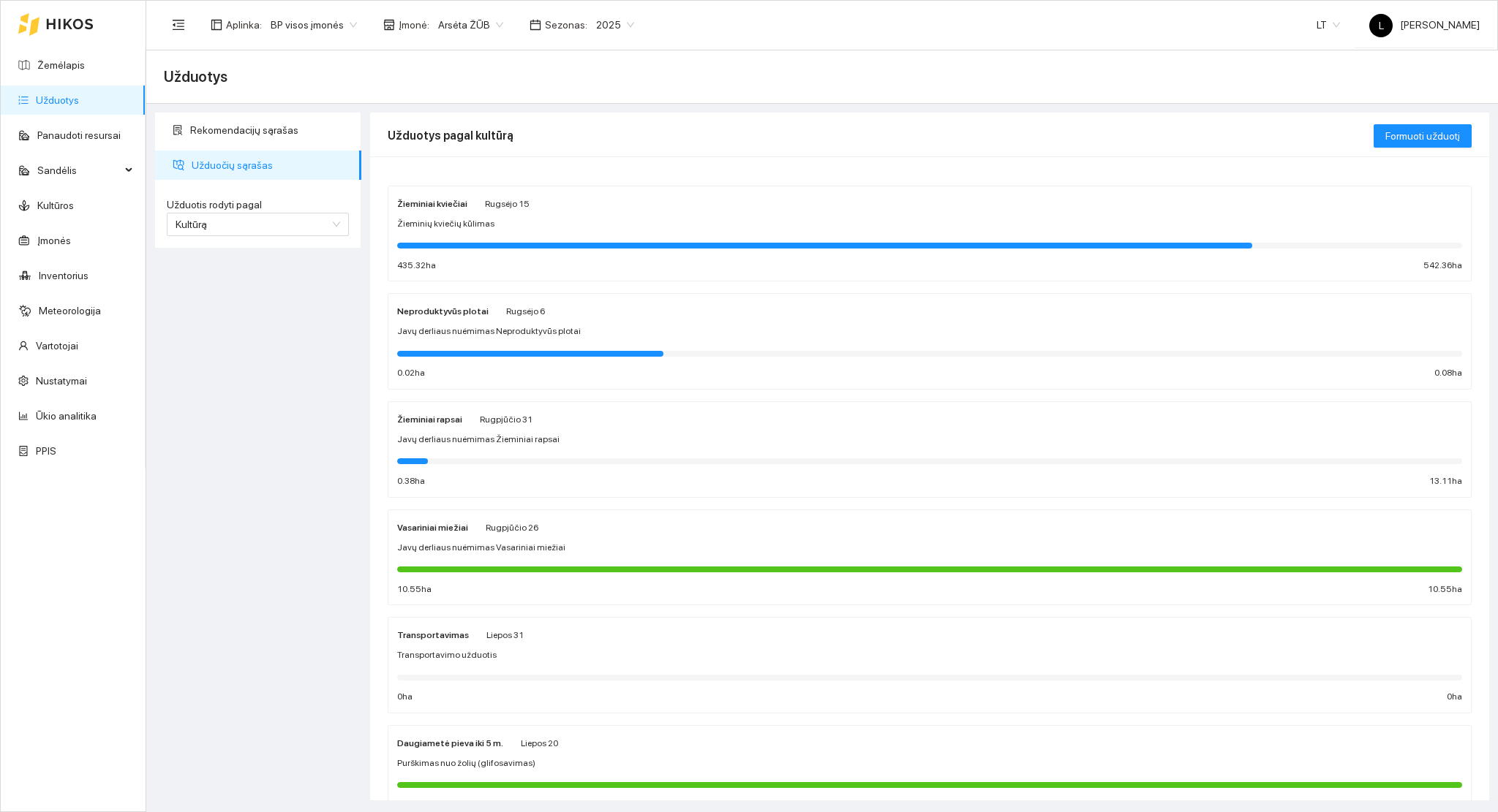
click at [507, 244] on div at bounding box center [824, 245] width 855 height 5
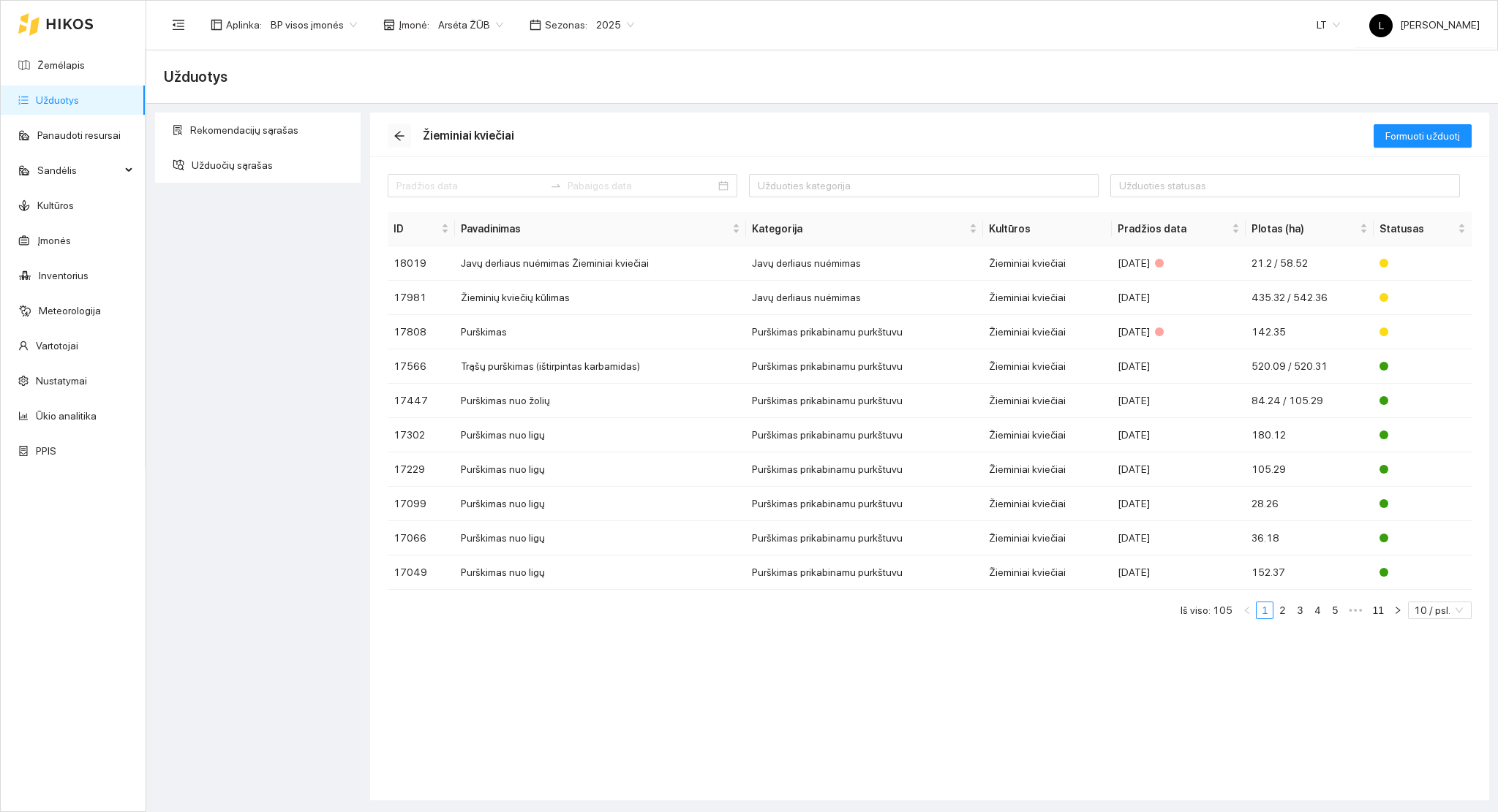
click at [400, 135] on icon "arrow-left" at bounding box center [399, 136] width 9 height 9
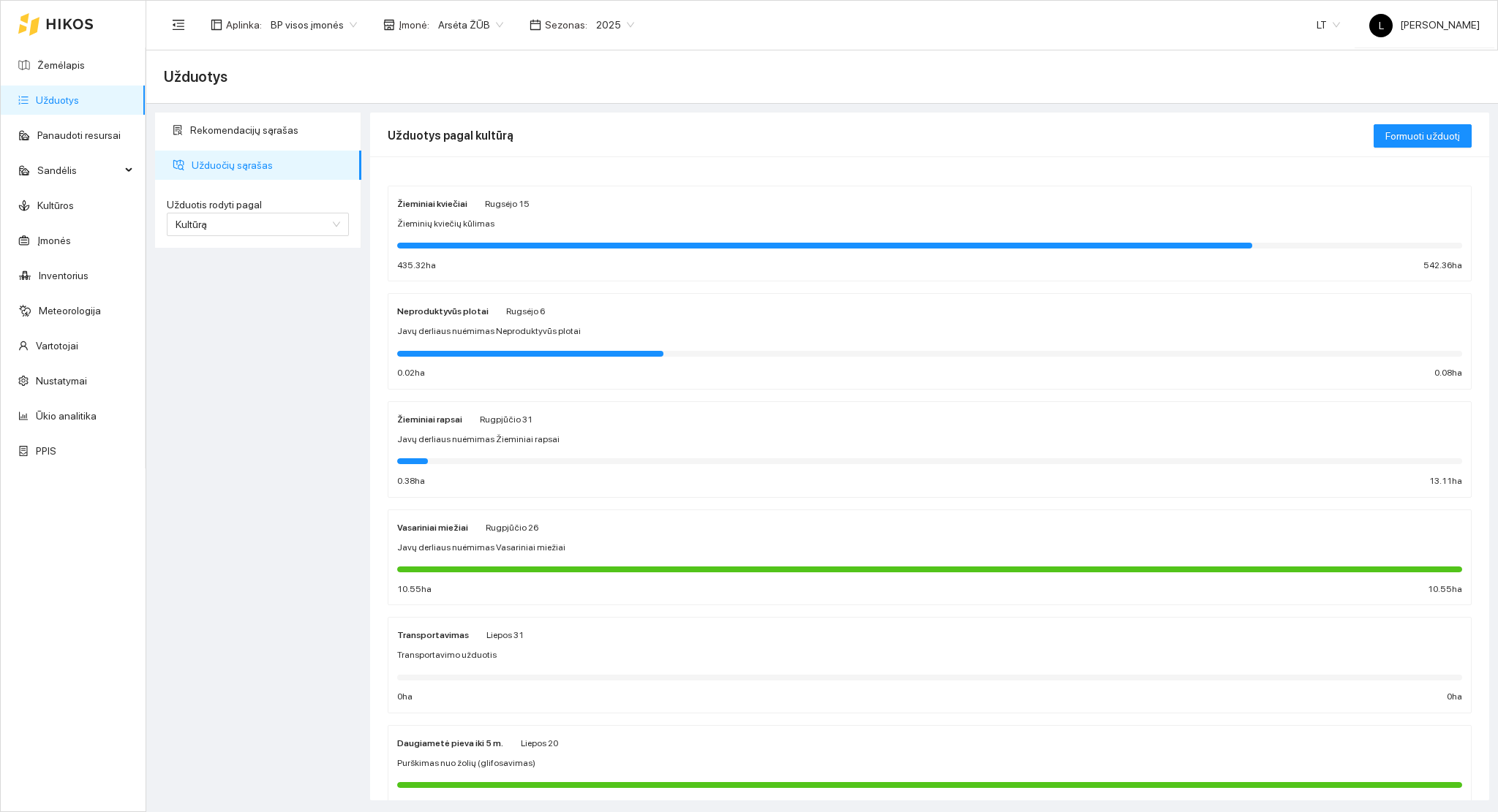
click at [514, 447] on div "Žieminiai rapsai Rugpjūčio 31 Javų derliaus nuėmimas Žieminiai rapsai 0.38 ha 1…" at bounding box center [929, 450] width 1065 height 78
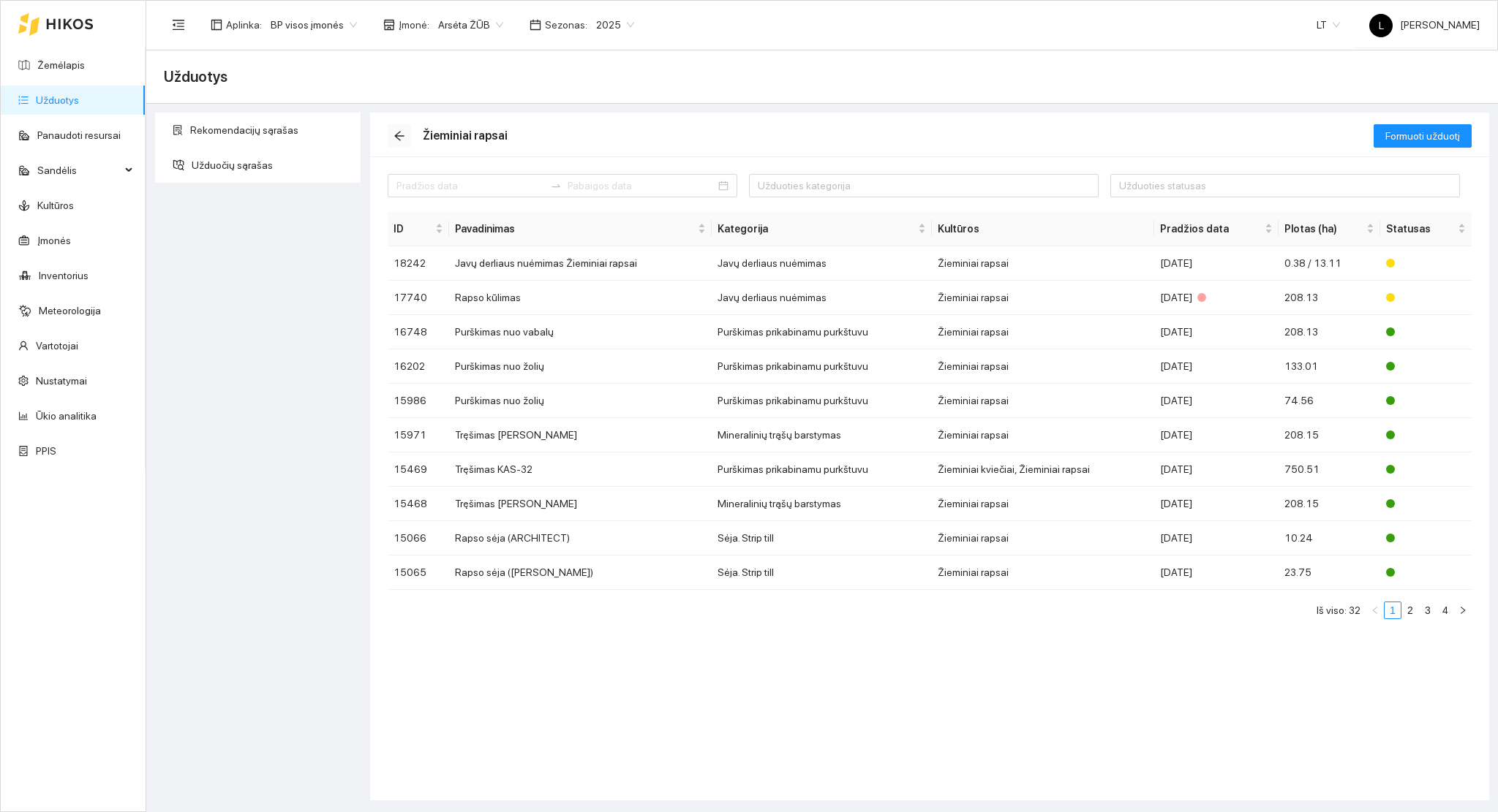
click at [392, 139] on span "arrow-left" at bounding box center [399, 136] width 22 height 12
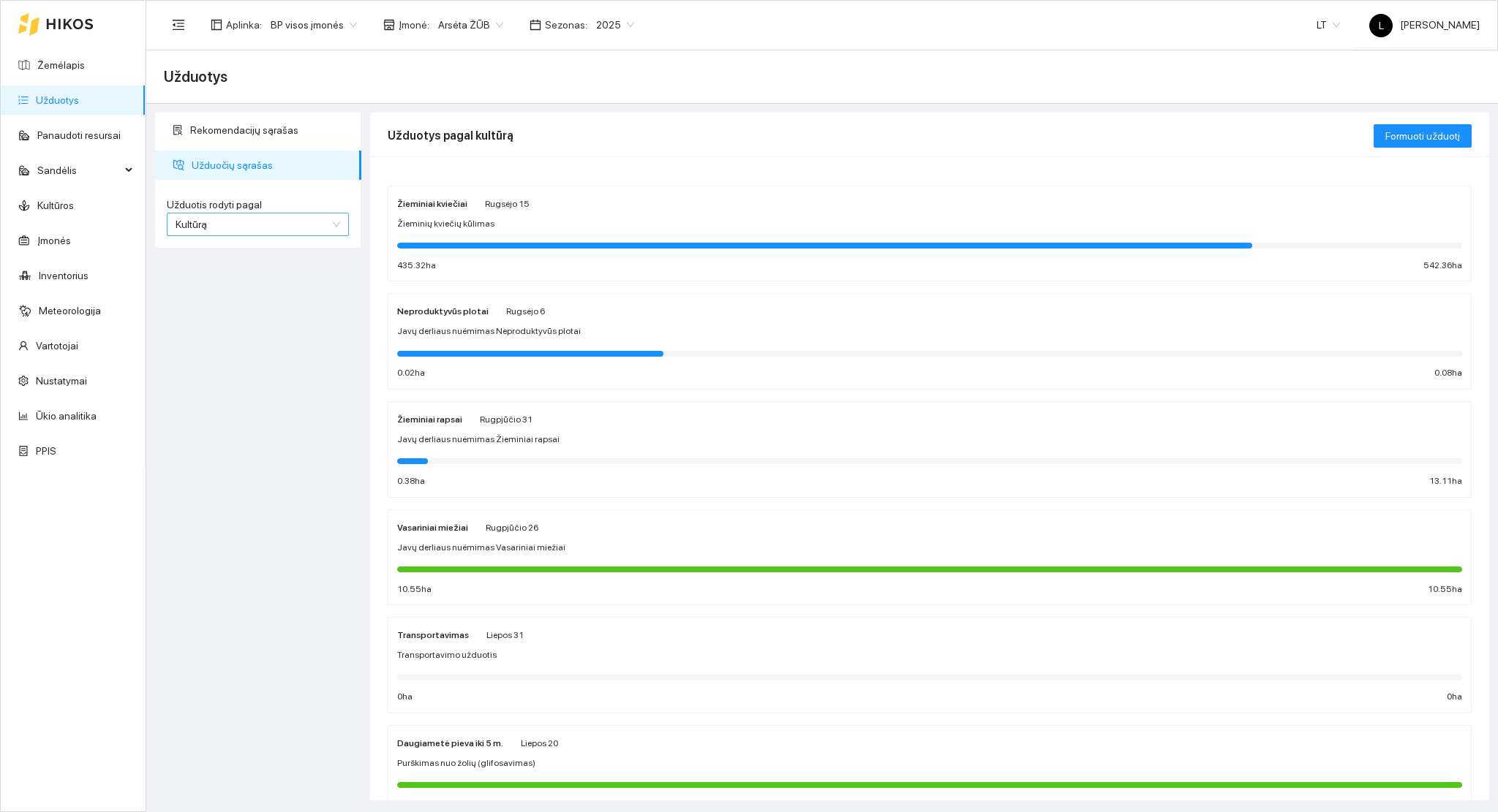
click at [263, 216] on span "Kultūrą" at bounding box center [258, 224] width 165 height 22
click at [232, 257] on div "Užduotį" at bounding box center [259, 254] width 165 height 16
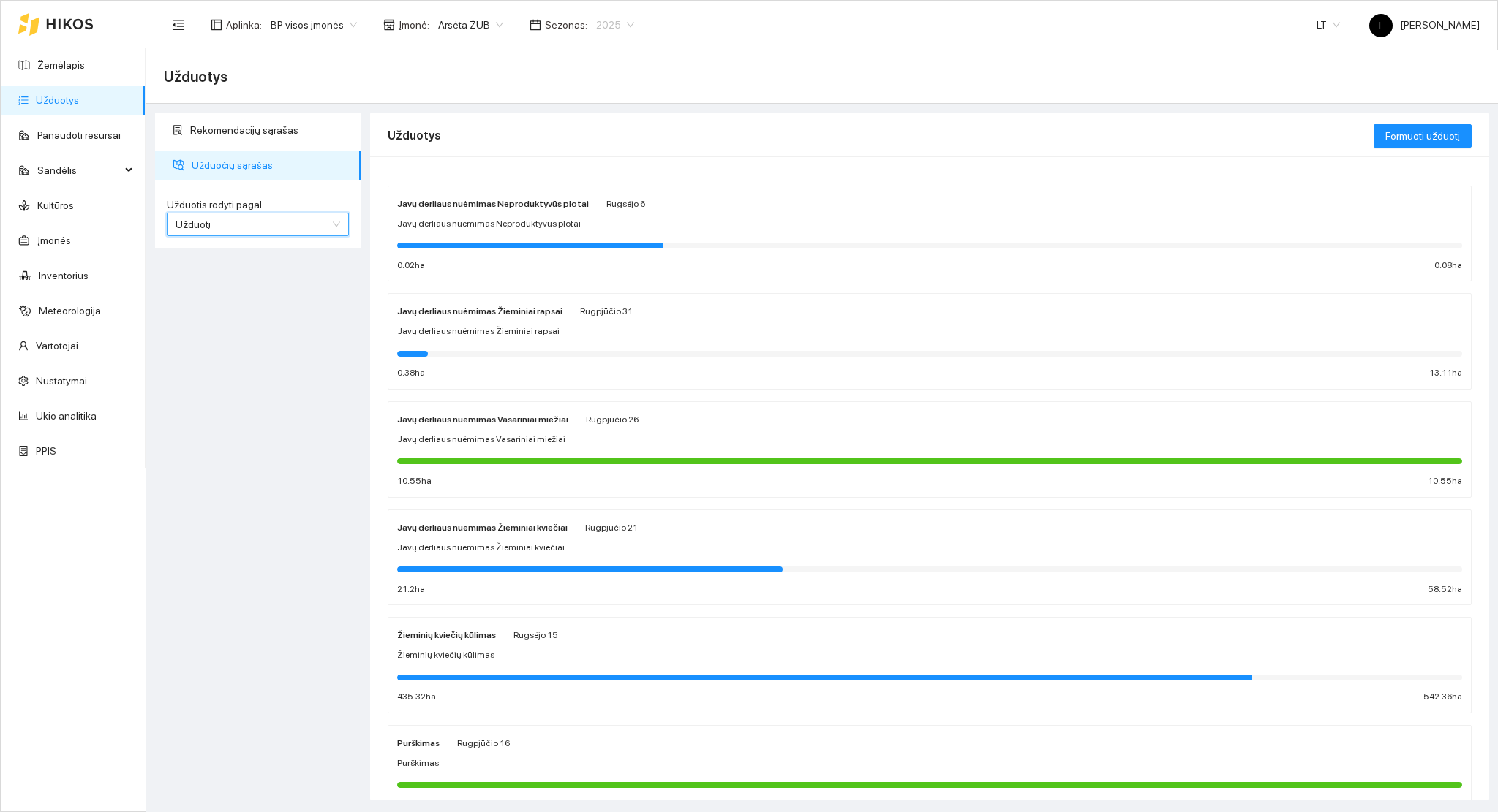
click at [598, 30] on span "2025" at bounding box center [615, 24] width 38 height 22
click at [600, 189] on div "2026" at bounding box center [603, 195] width 38 height 16
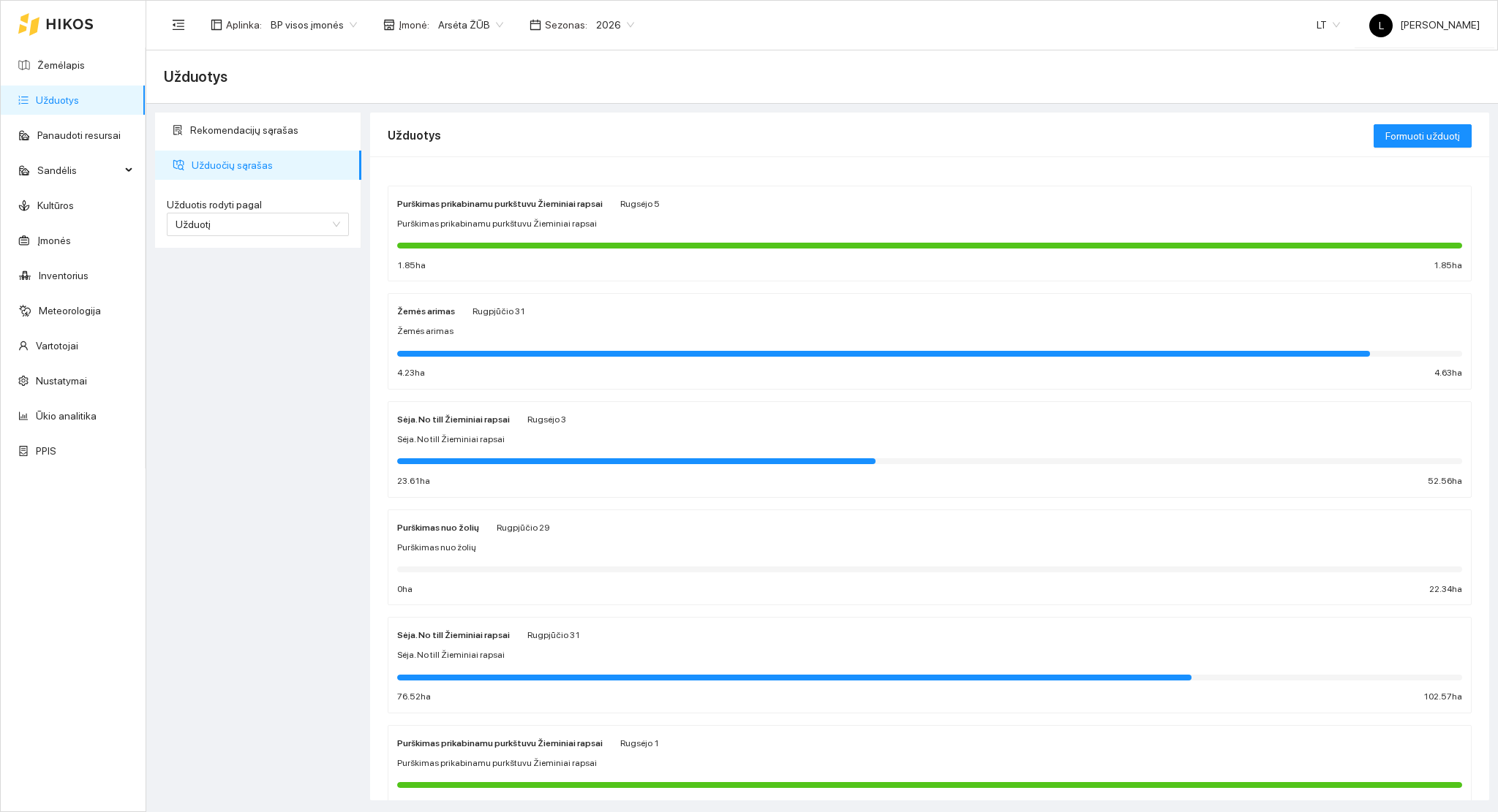
click at [520, 232] on div "Purškimas prikabinamu purkštuvu Žieminiai rapsai Rugsėjo 5 Purškimas prikabinam…" at bounding box center [929, 234] width 1065 height 78
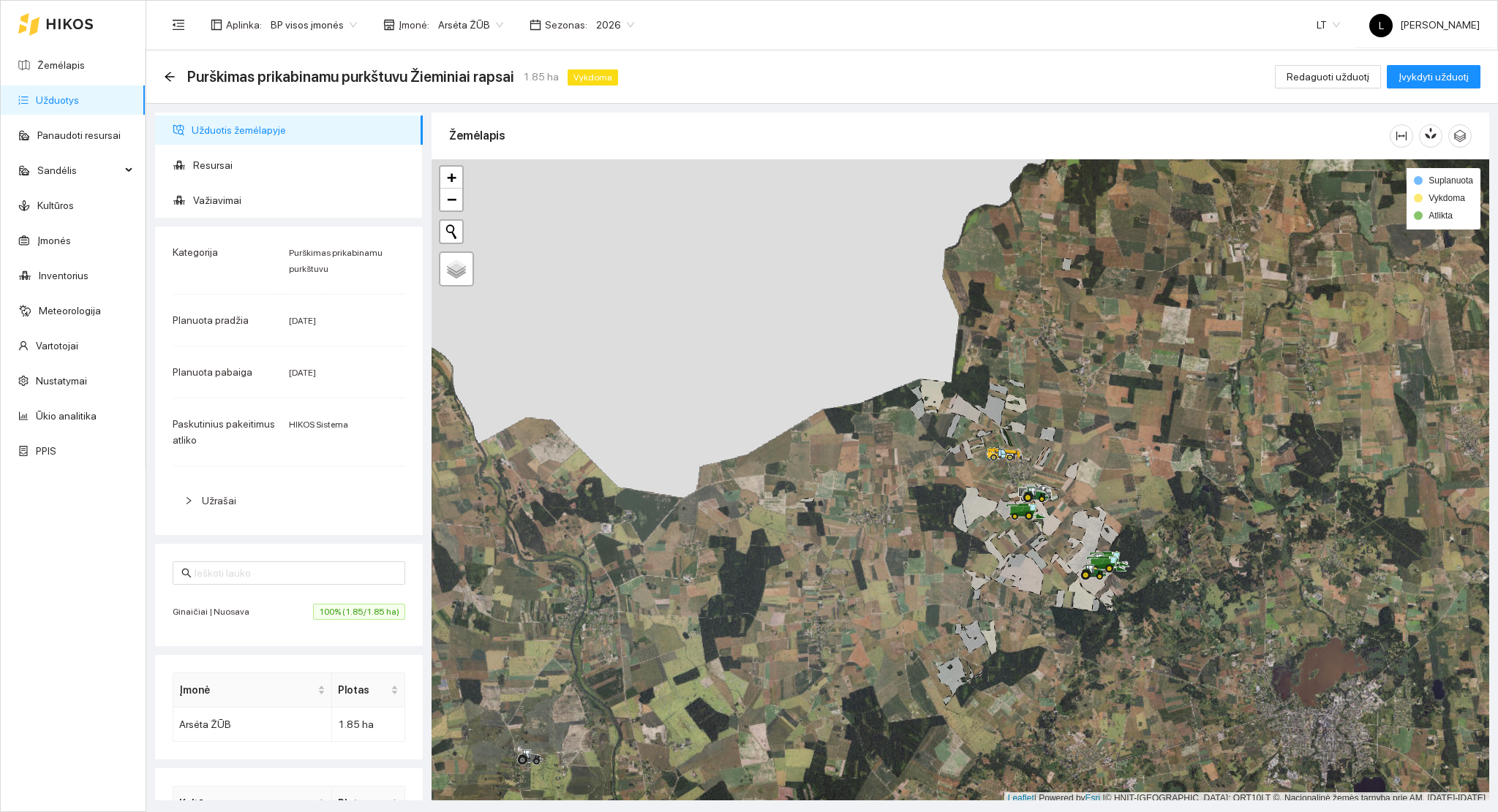
click at [313, 620] on span "100% (1.85/1.85 ha)" at bounding box center [360, 612] width 92 height 16
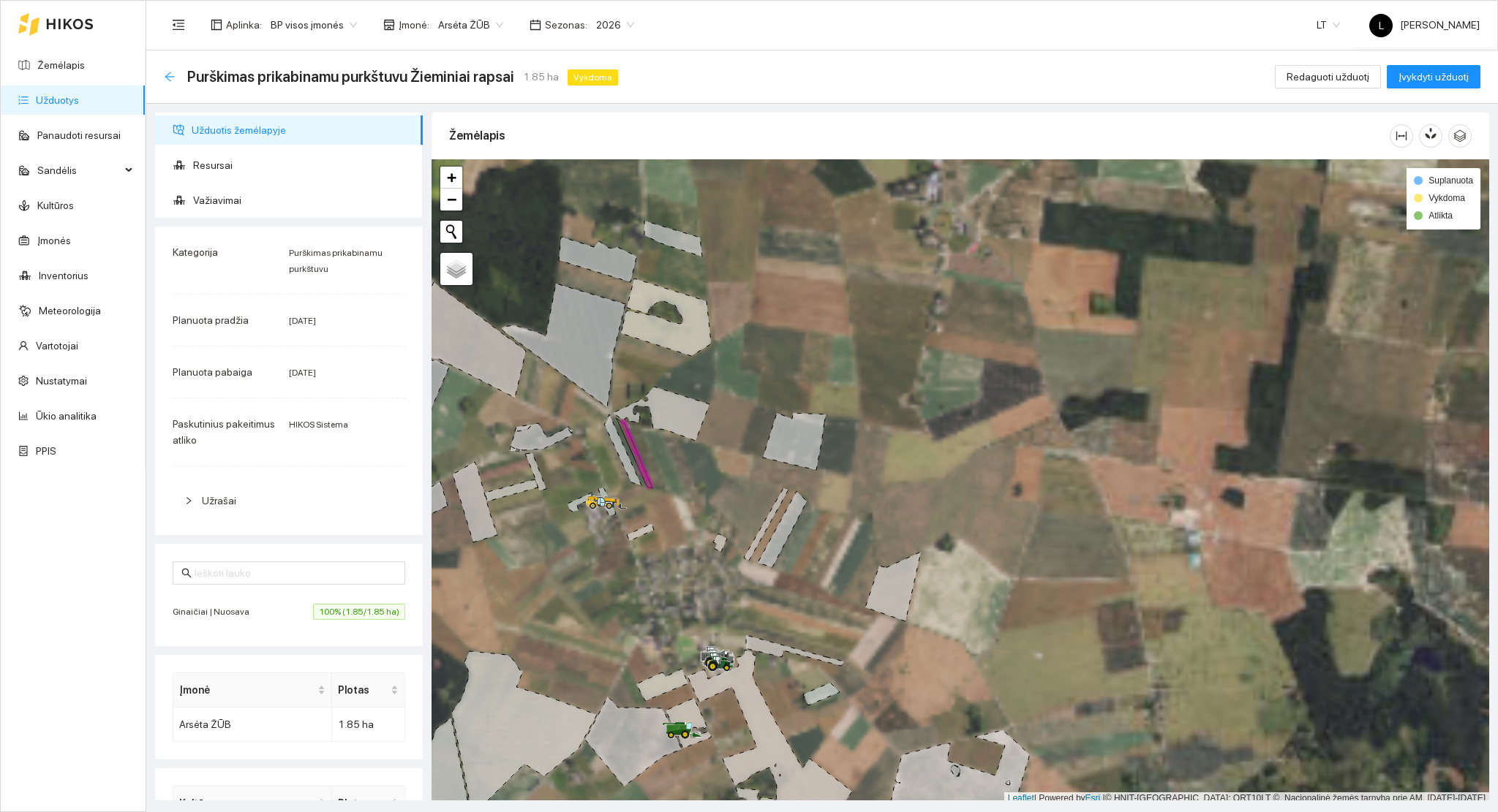
click at [169, 73] on icon "arrow-left" at bounding box center [169, 76] width 12 height 12
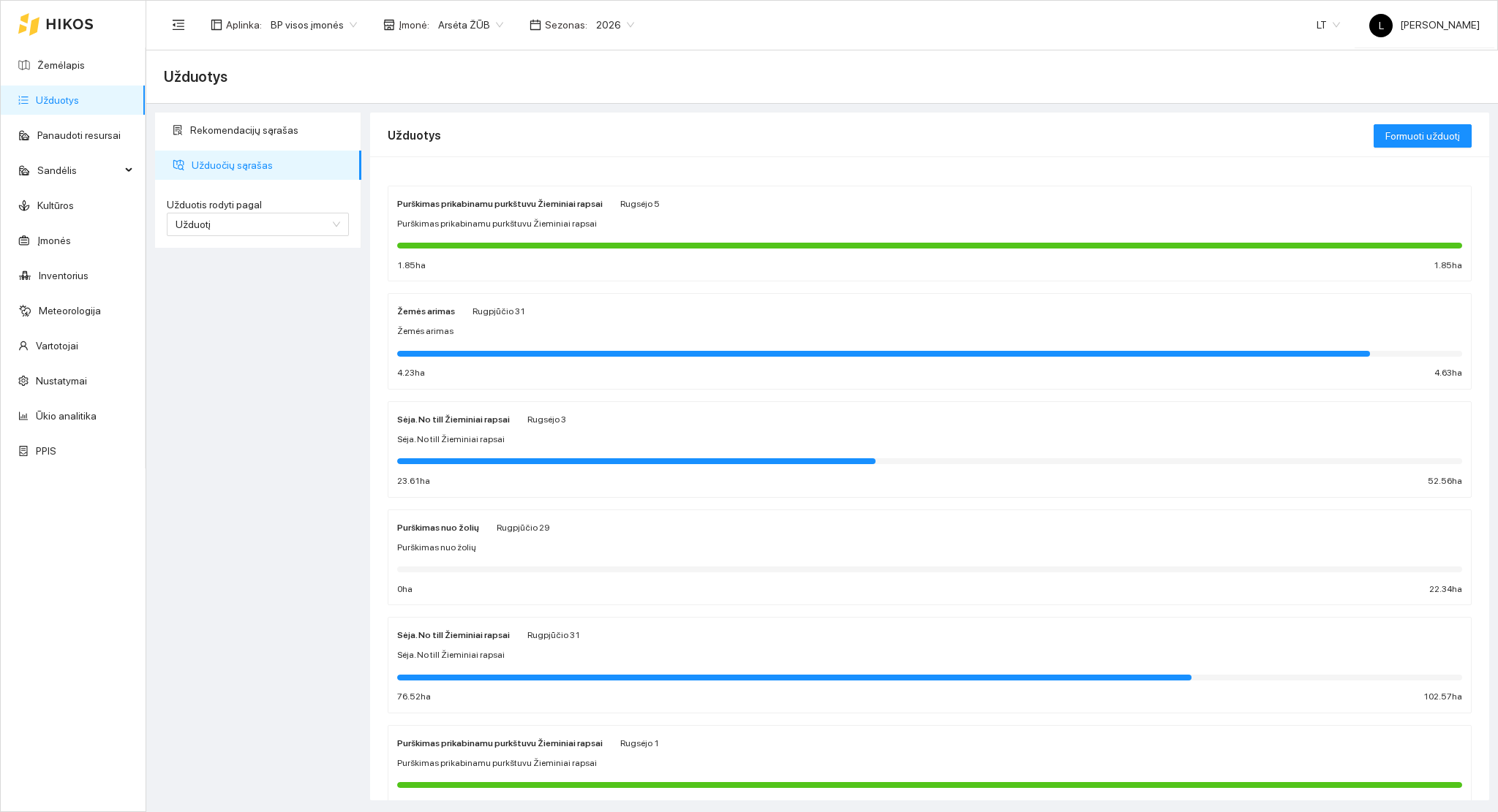
click at [515, 559] on div "Purškimas nuo žolių Rugpjūčio 29 Purškimas nuo žolių 0 ha 22.34 ha" at bounding box center [929, 558] width 1065 height 78
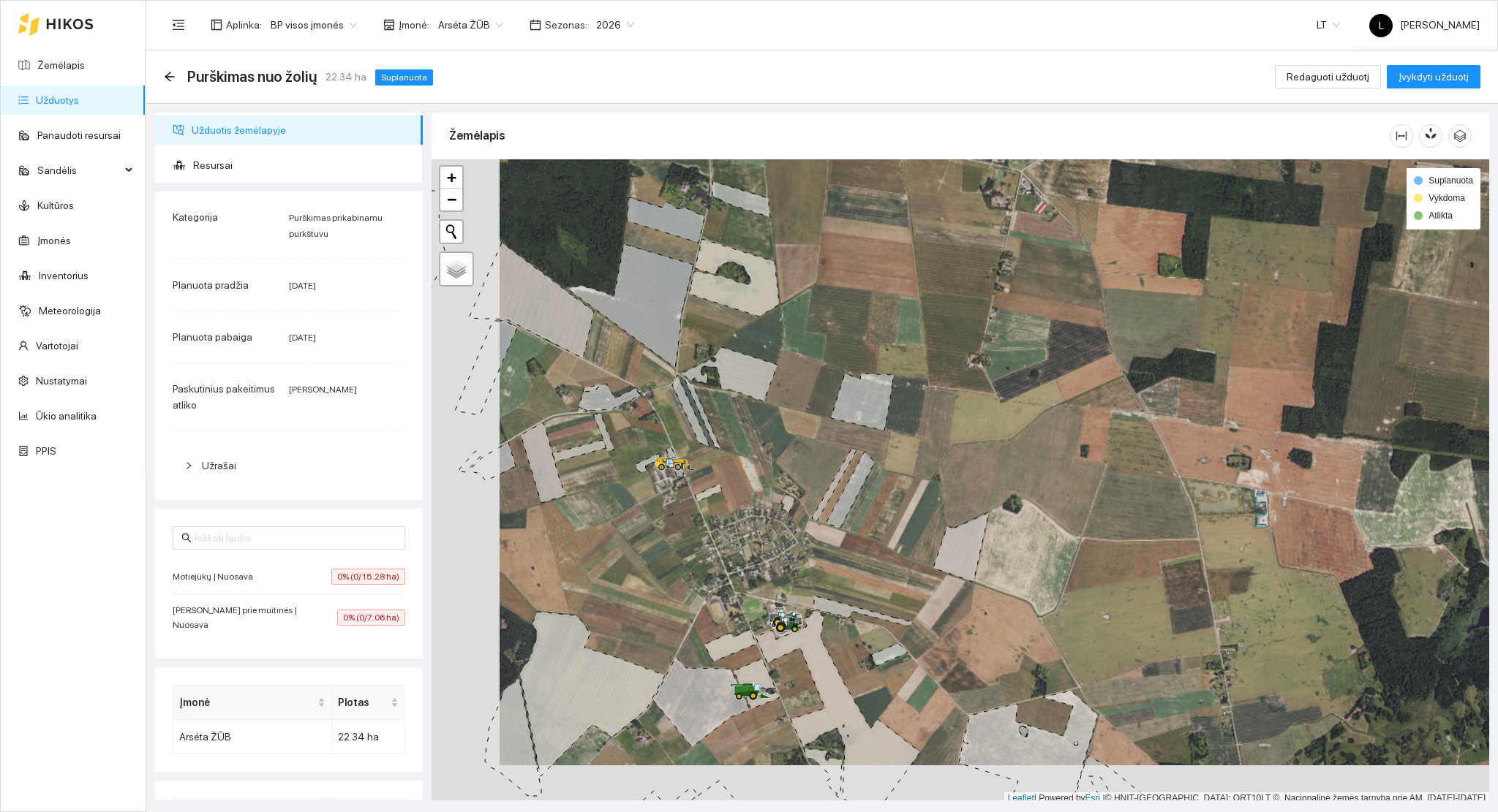
scroll to position [4, 0]
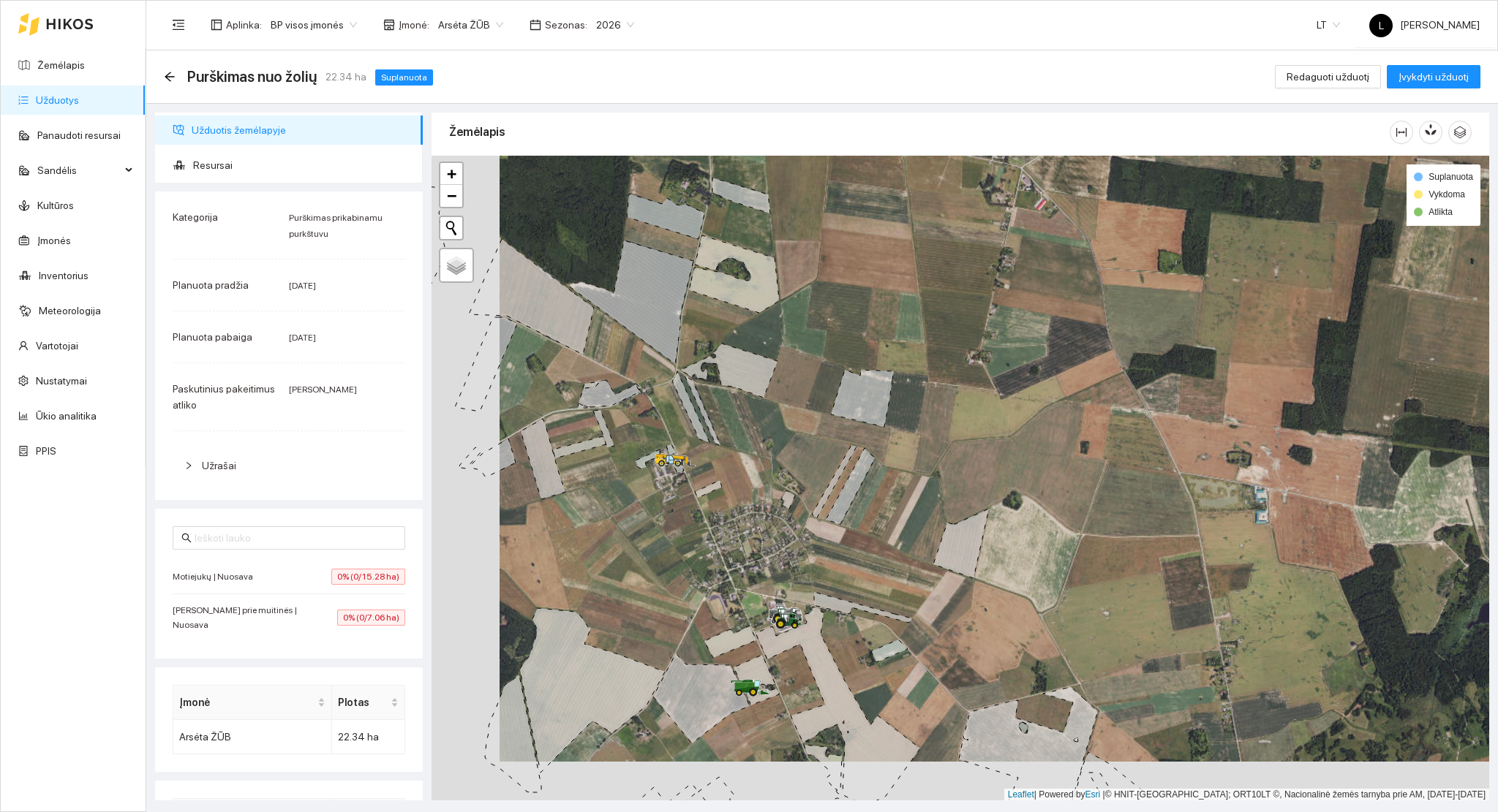
drag, startPoint x: 688, startPoint y: 545, endPoint x: 809, endPoint y: 449, distance: 154.5
click at [826, 450] on div at bounding box center [959, 478] width 1057 height 645
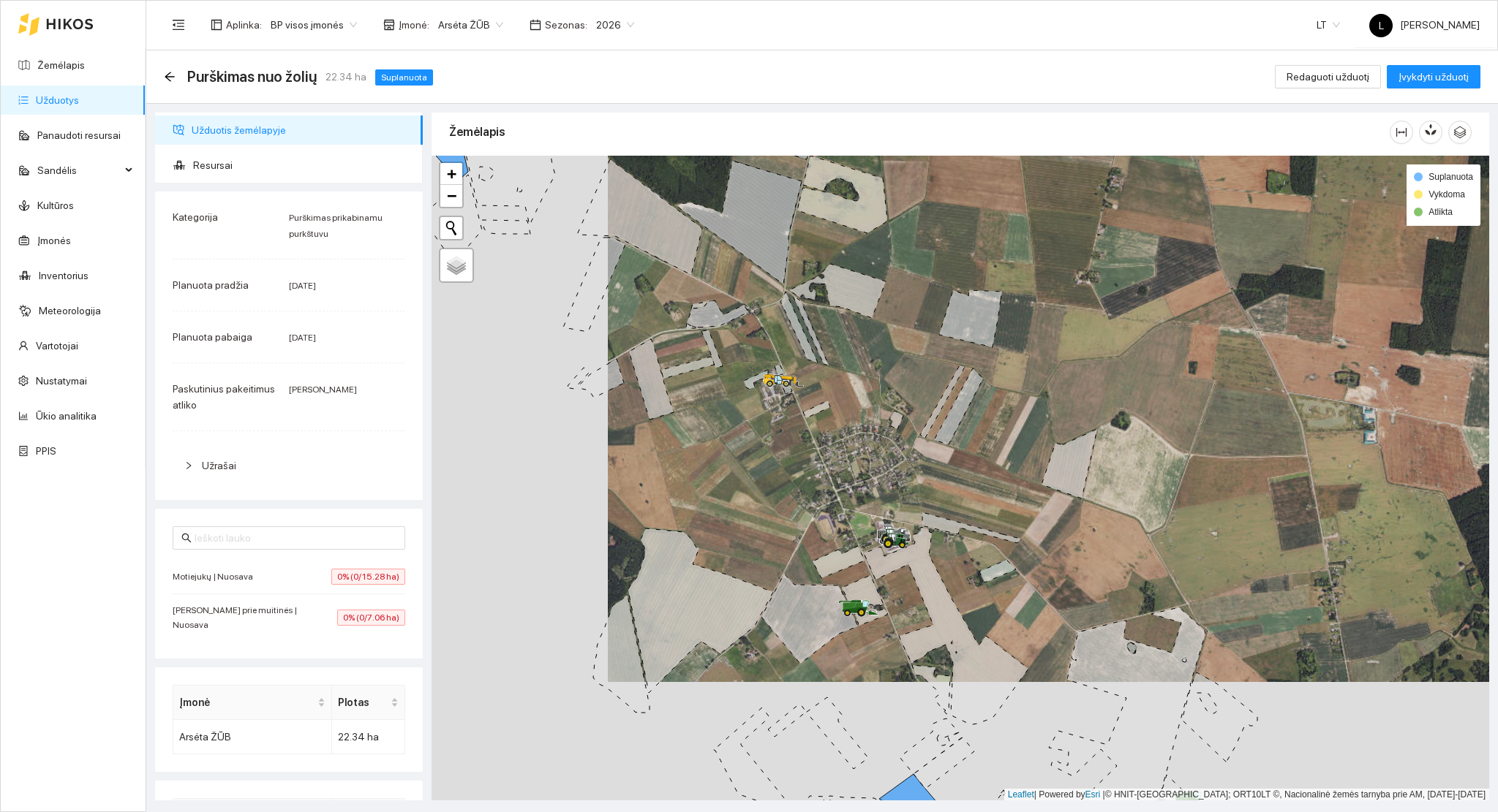
click at [245, 587] on li "Motiejukų | Nuosava 0% (0/15.28 ha)" at bounding box center [289, 577] width 233 height 34
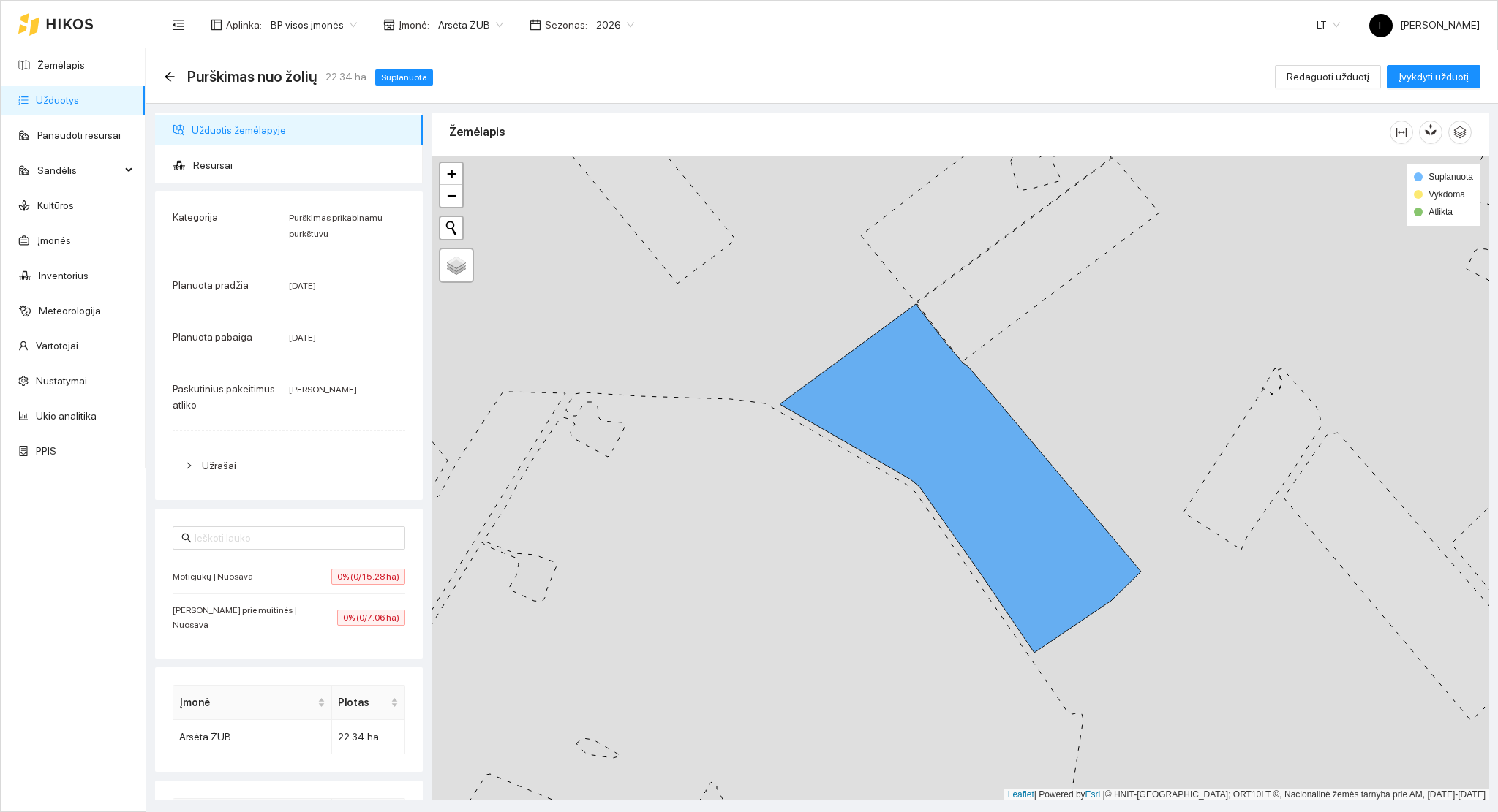
click at [293, 614] on span "[PERSON_NAME] prie muitinės | Nuosava" at bounding box center [255, 617] width 165 height 29
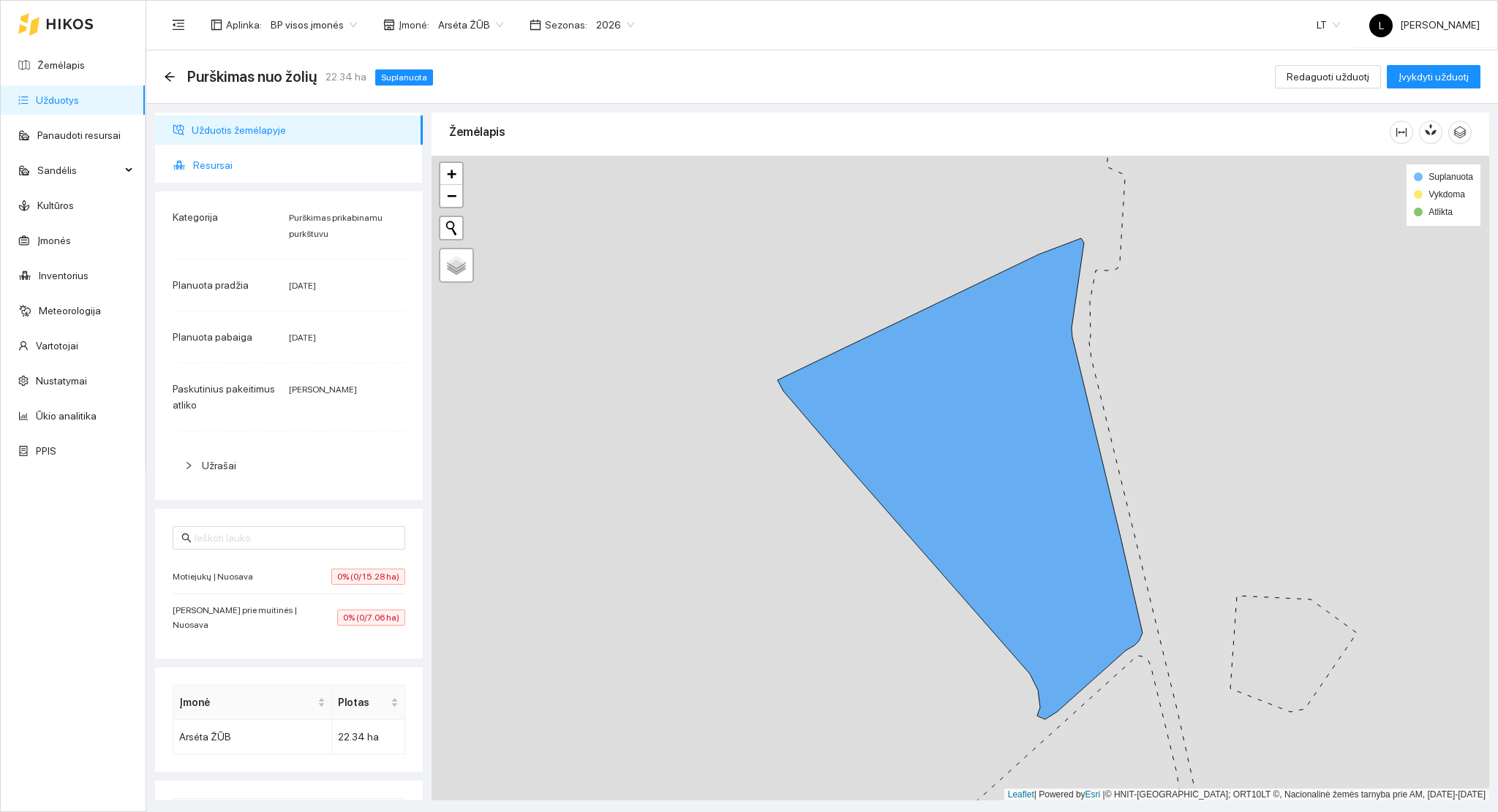
click at [242, 171] on span "Resursai" at bounding box center [302, 165] width 218 height 29
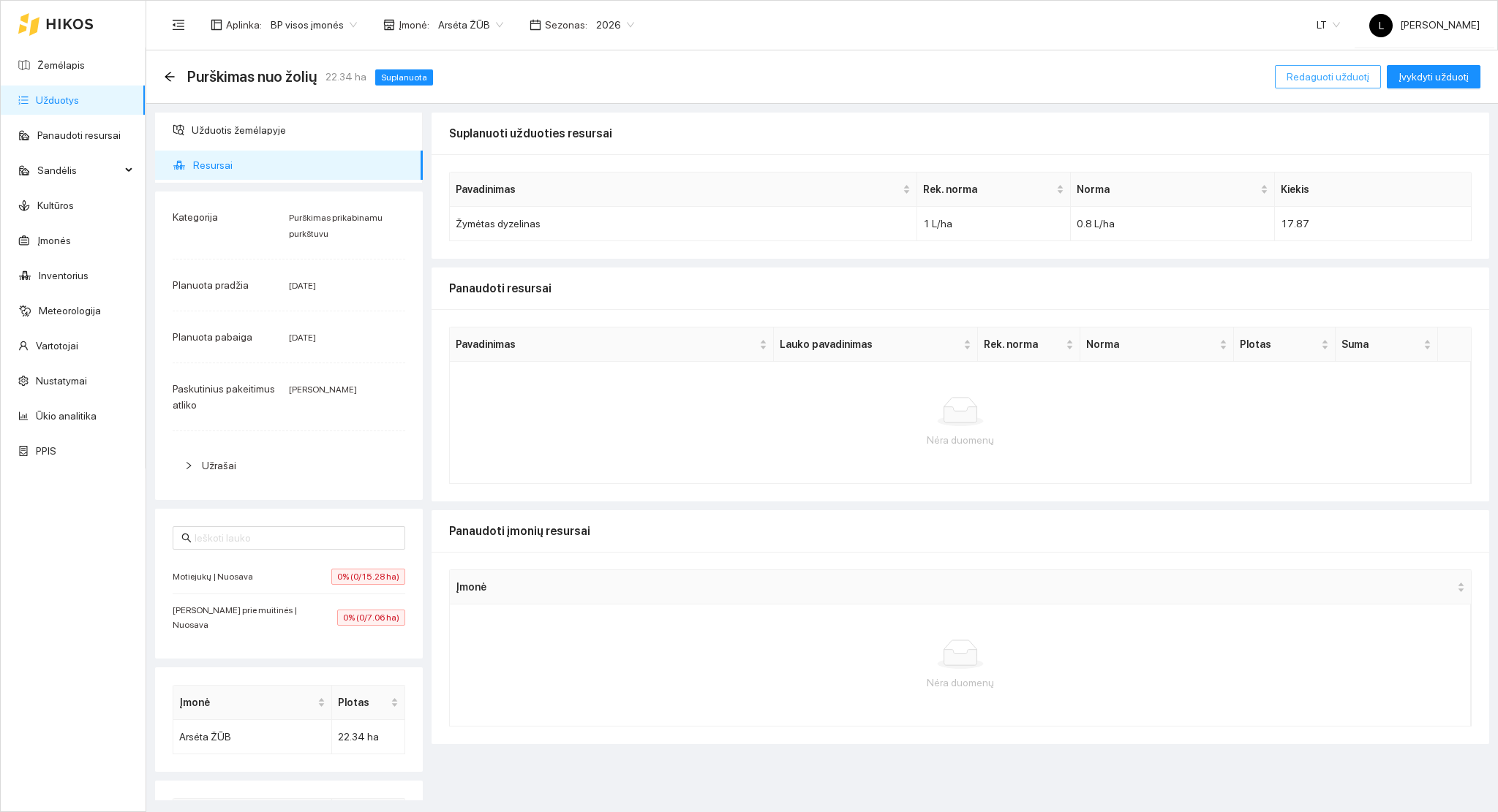
click at [1312, 73] on span "Redaguoti užduotį" at bounding box center [1327, 77] width 82 height 16
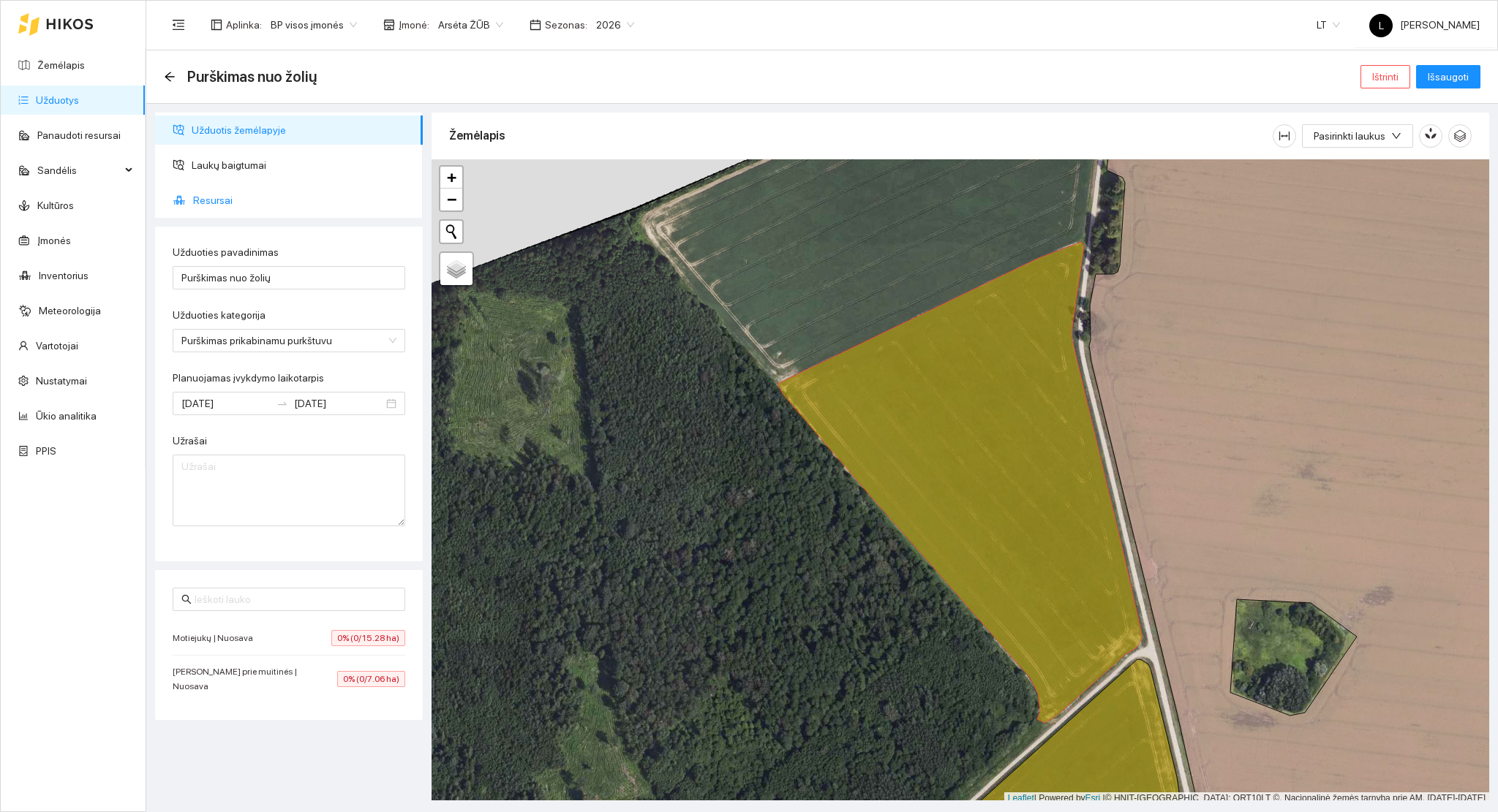
click at [224, 197] on span "Resursai" at bounding box center [302, 200] width 218 height 29
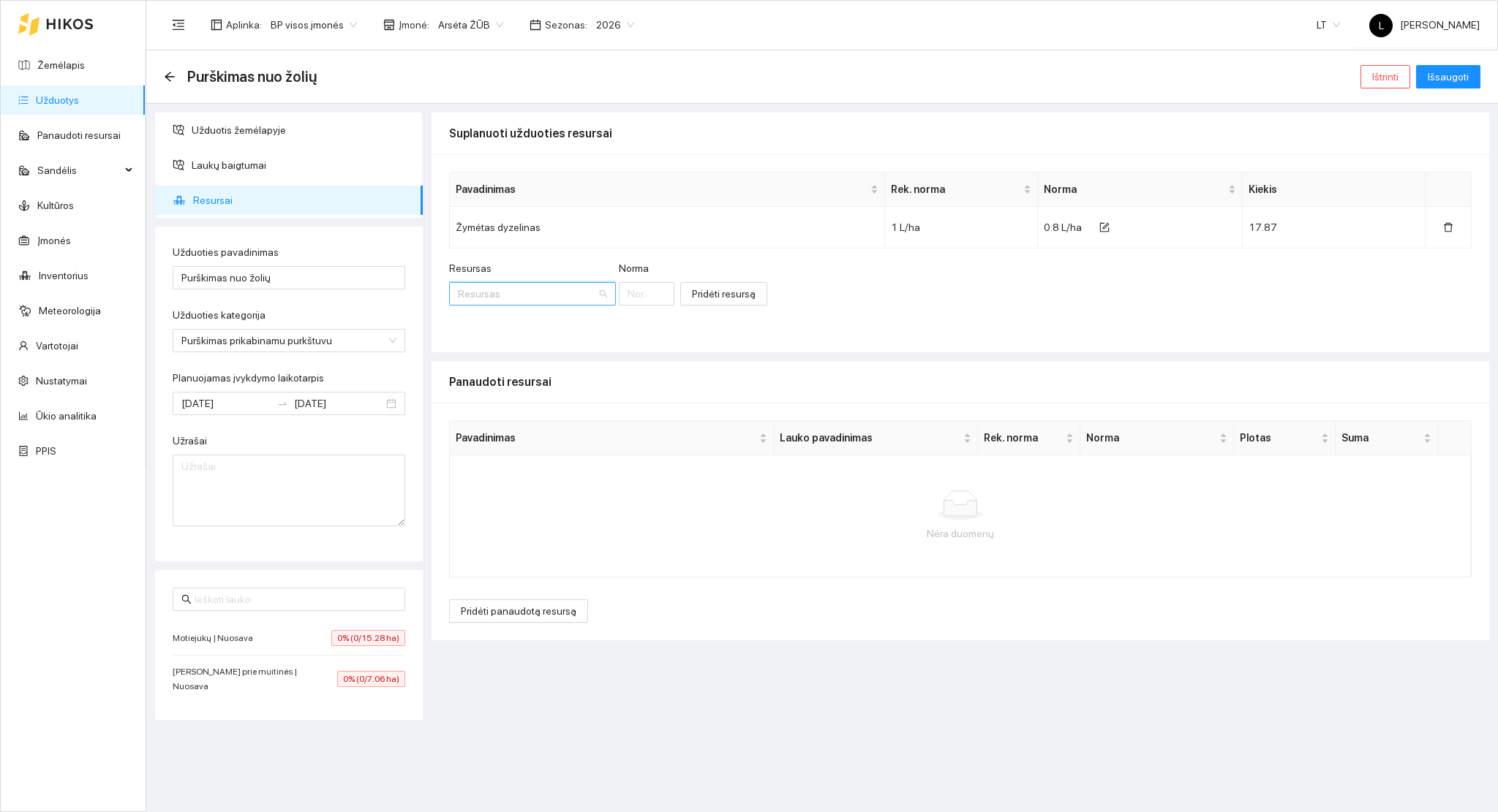
click at [511, 297] on input "Resursas" at bounding box center [526, 293] width 139 height 22
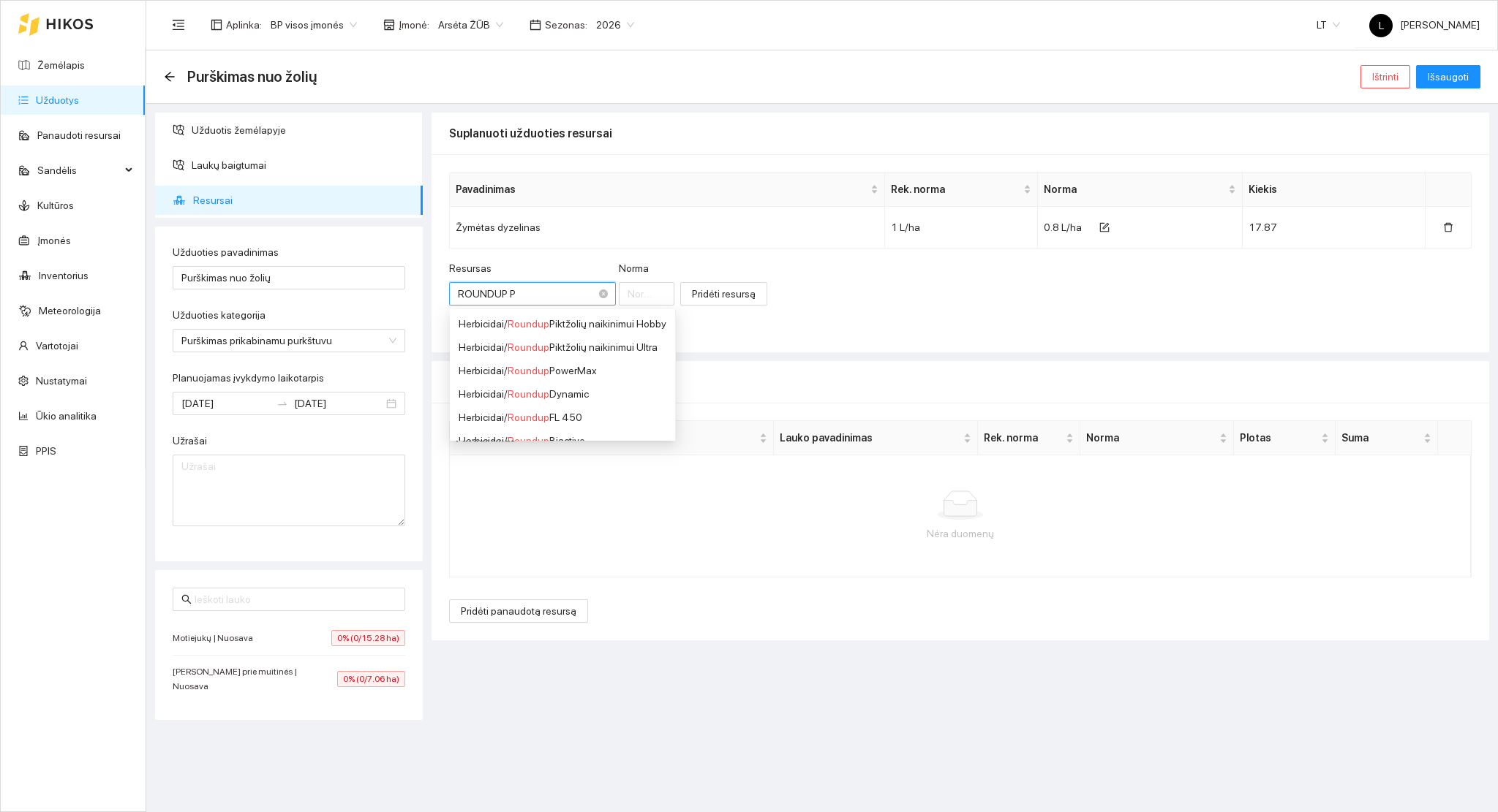
type input "ROUNDUP PO"
click at [559, 333] on li "Herbicidai / Roundup Po werMax" at bounding box center [529, 324] width 158 height 24
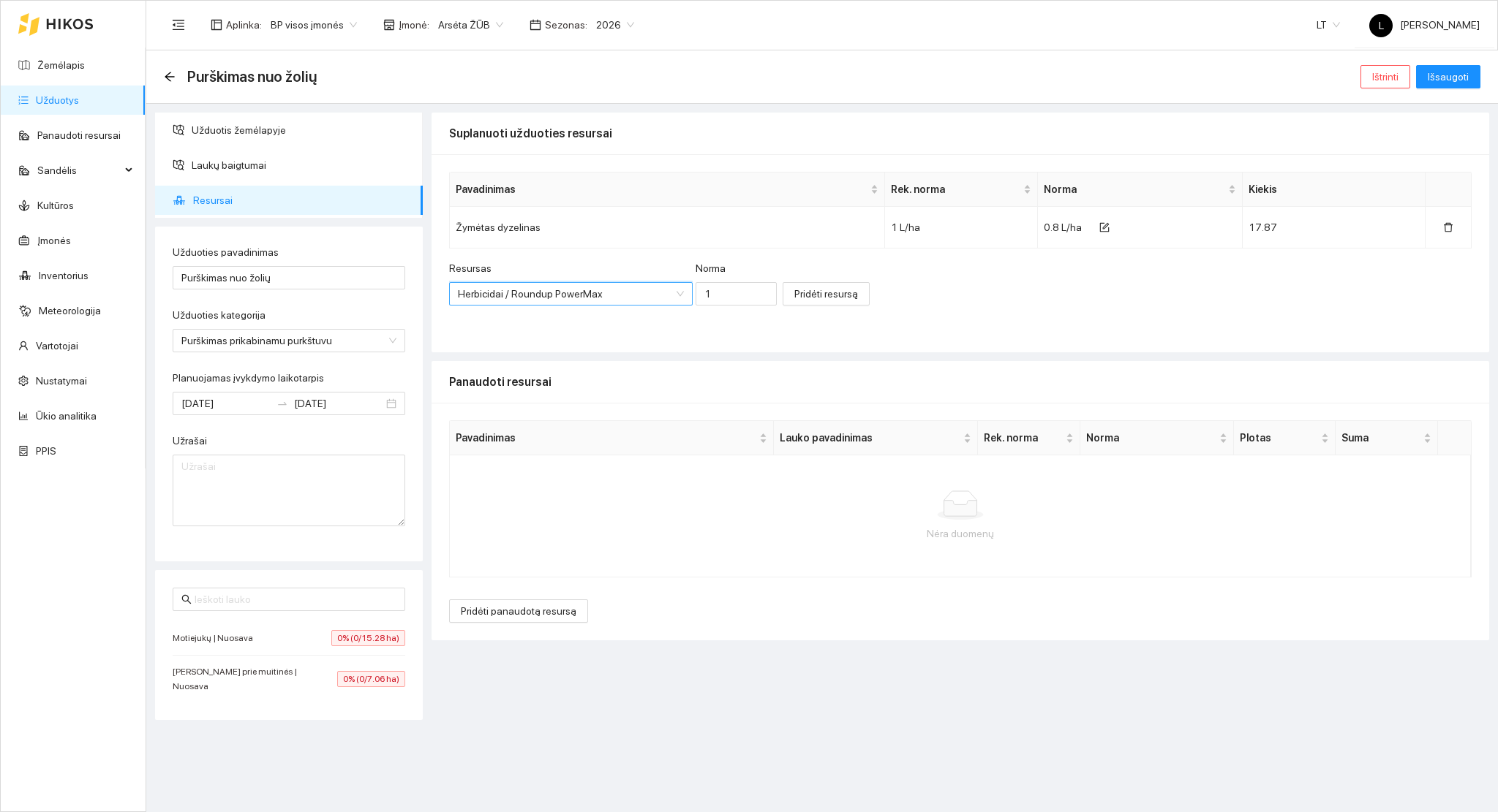
scroll to position [12, 0]
click at [710, 287] on input "1" at bounding box center [736, 294] width 82 height 24
type input "1.5"
click at [794, 296] on span "Pridėti resursą" at bounding box center [826, 294] width 63 height 16
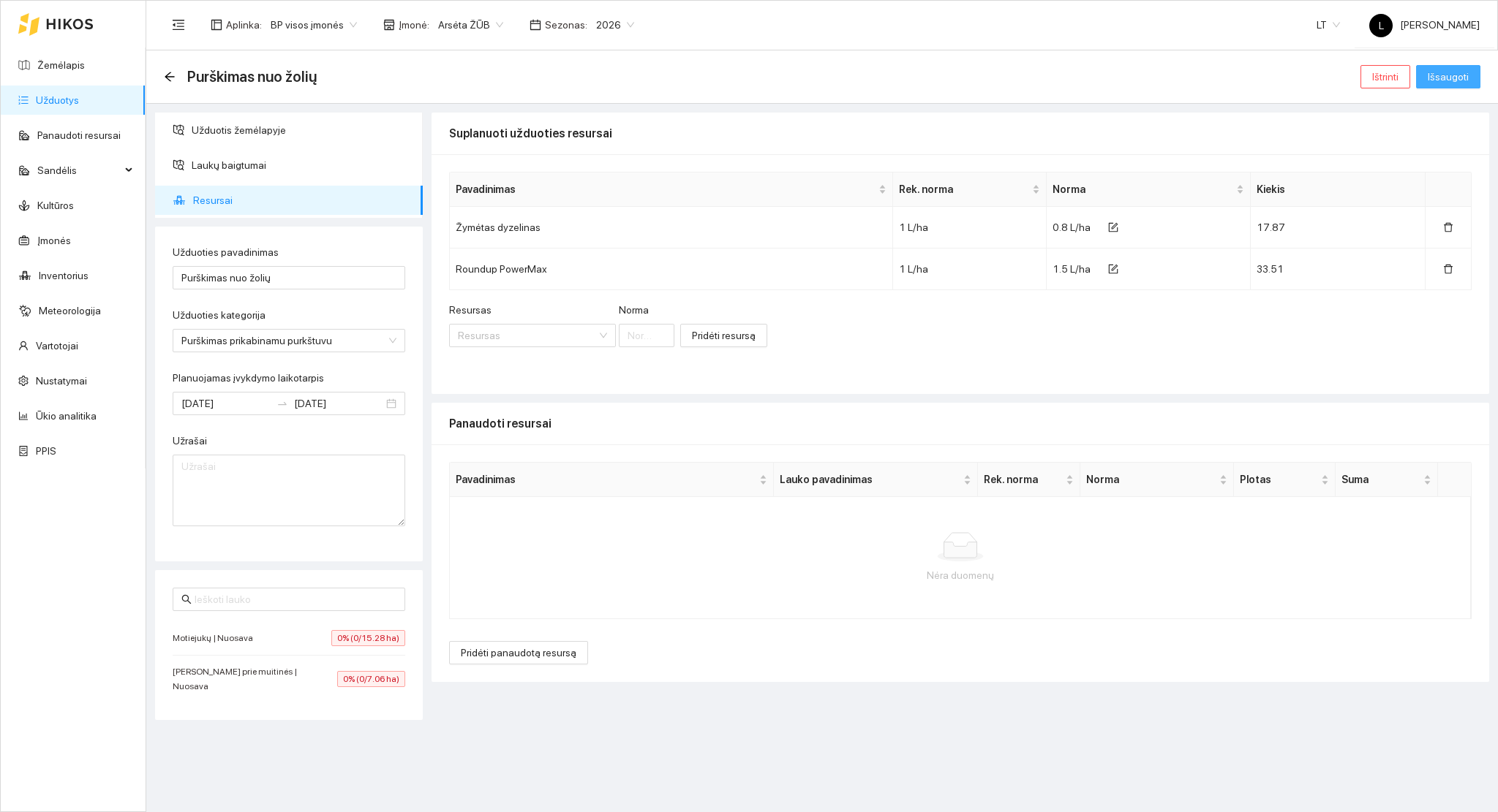
click at [1447, 79] on span "Išsaugoti" at bounding box center [1447, 77] width 41 height 16
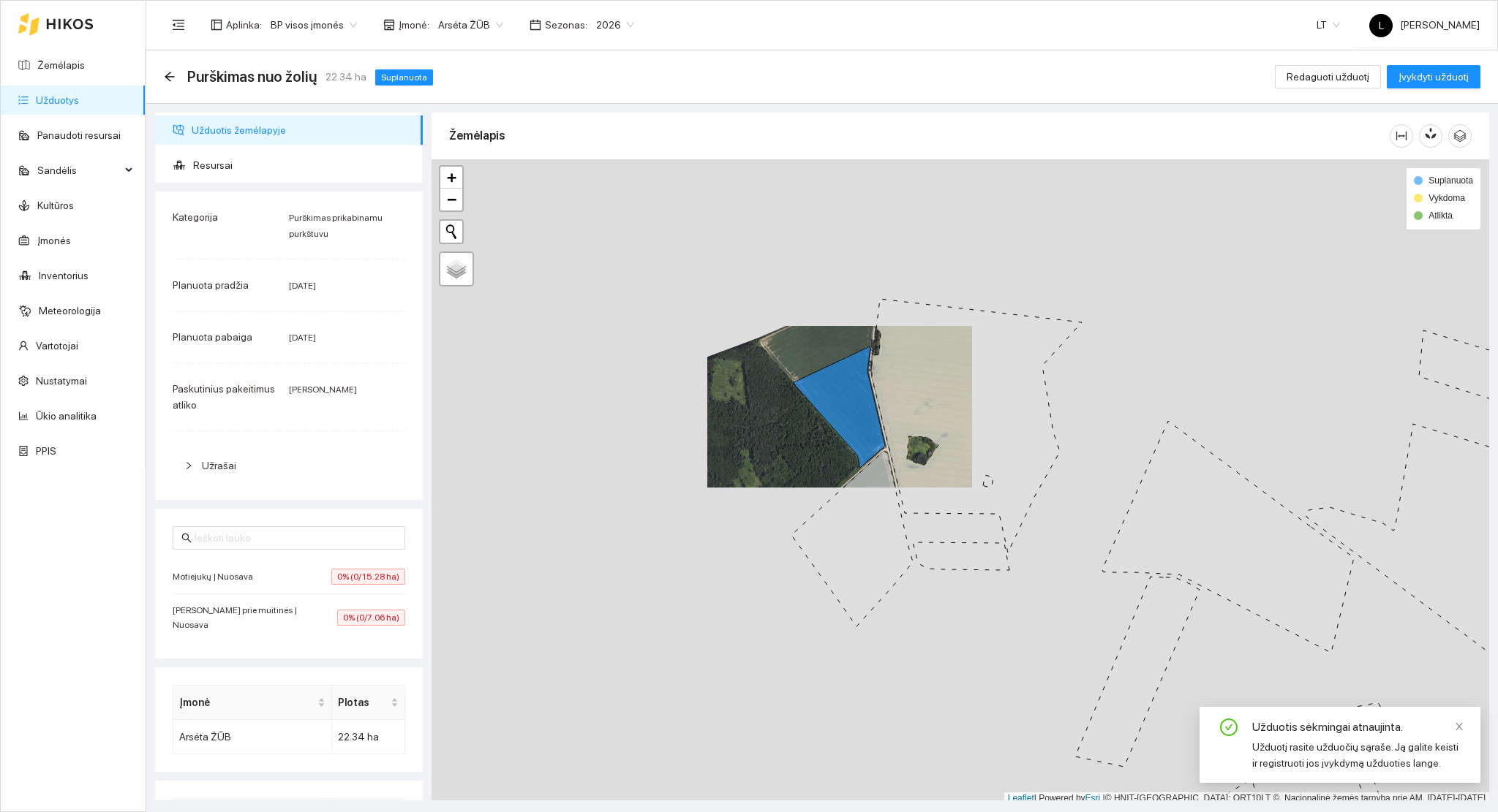
scroll to position [4, 0]
drag, startPoint x: 835, startPoint y: 473, endPoint x: 728, endPoint y: 400, distance: 129.5
click at [705, 374] on div at bounding box center [959, 478] width 1057 height 645
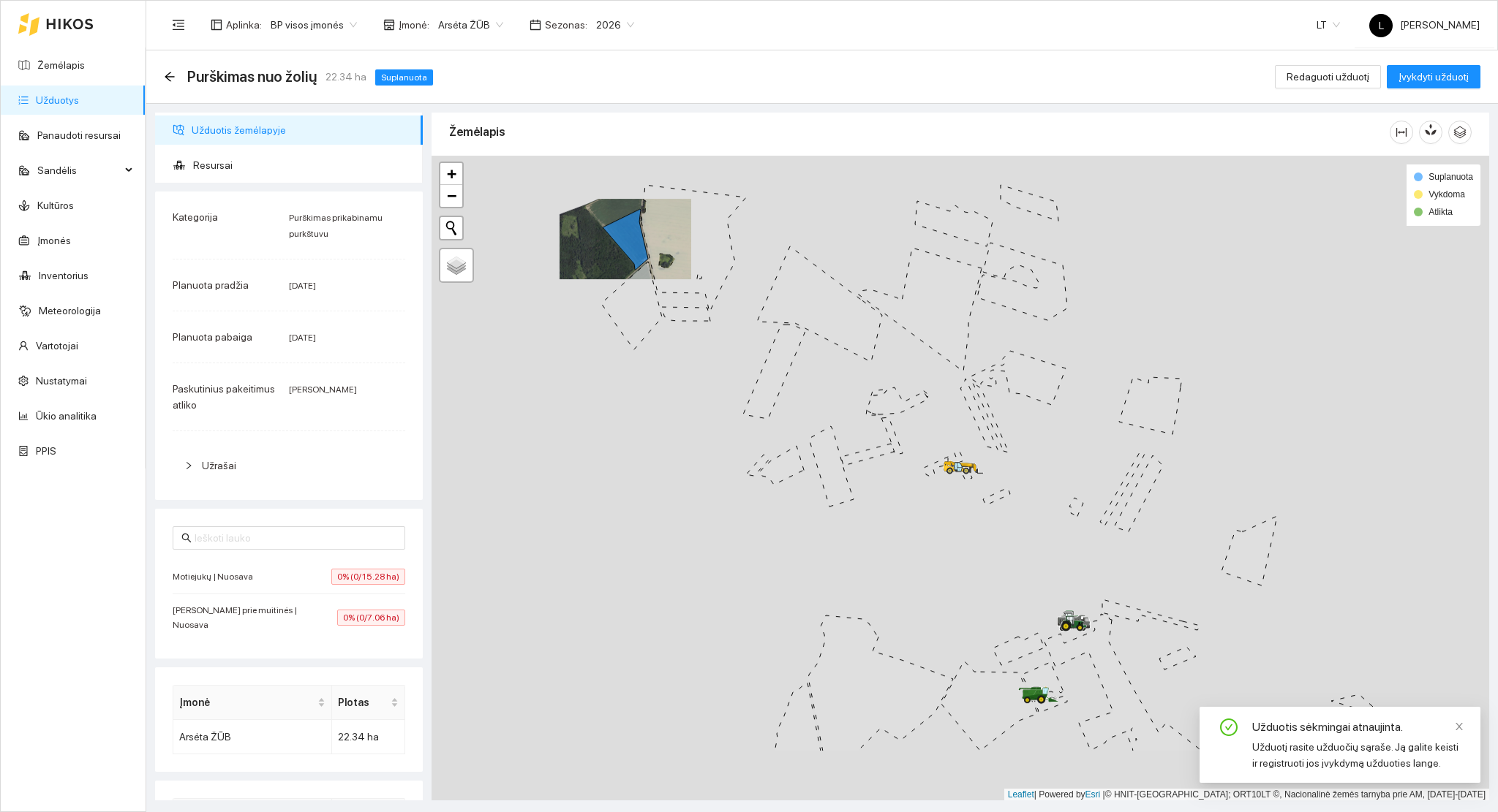
drag, startPoint x: 847, startPoint y: 473, endPoint x: 852, endPoint y: 466, distance: 8.6
click at [828, 451] on div at bounding box center [959, 478] width 1057 height 645
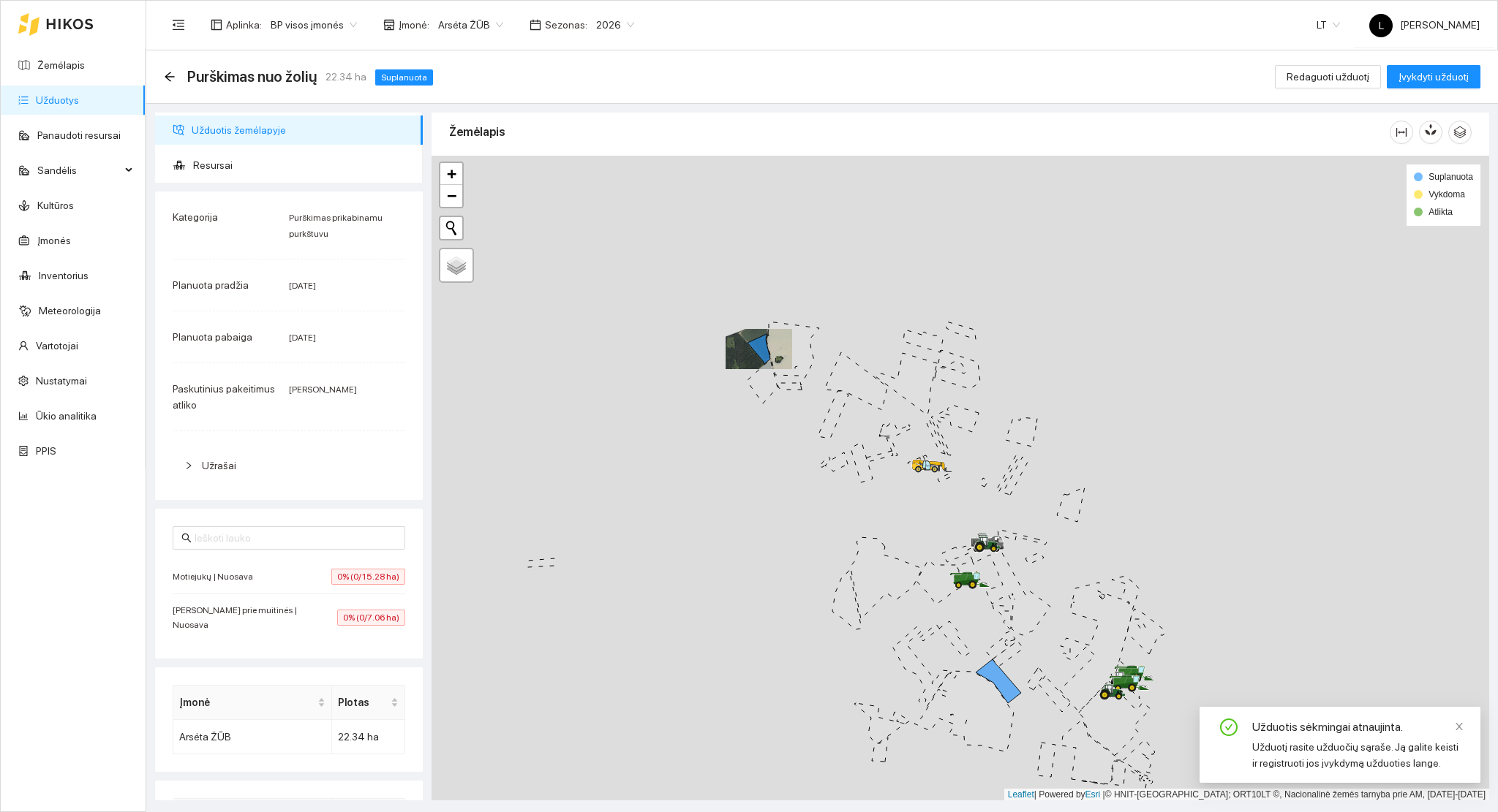
drag, startPoint x: 996, startPoint y: 601, endPoint x: 932, endPoint y: 515, distance: 107.2
click at [932, 515] on div at bounding box center [959, 478] width 1057 height 645
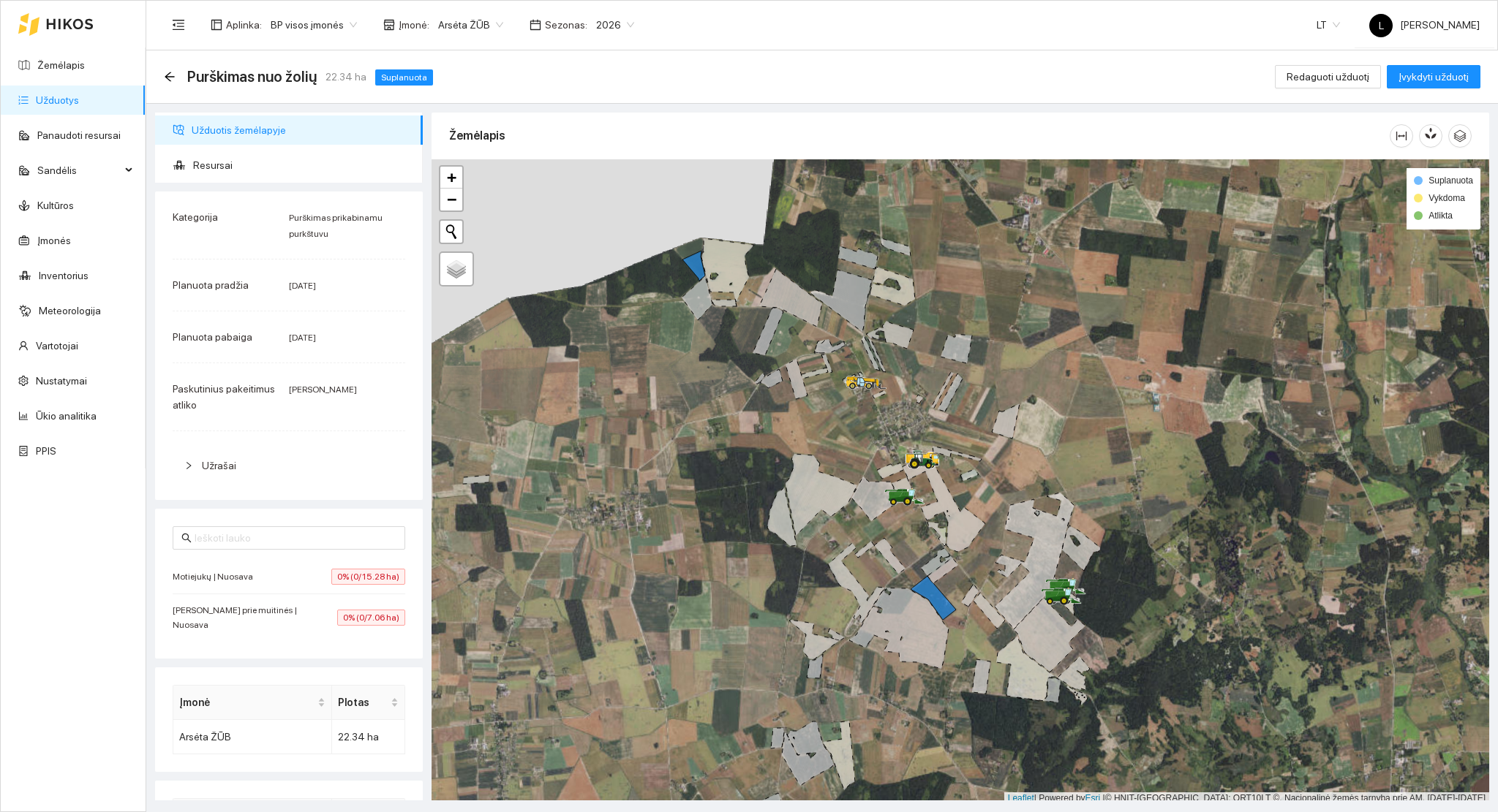
scroll to position [4, 0]
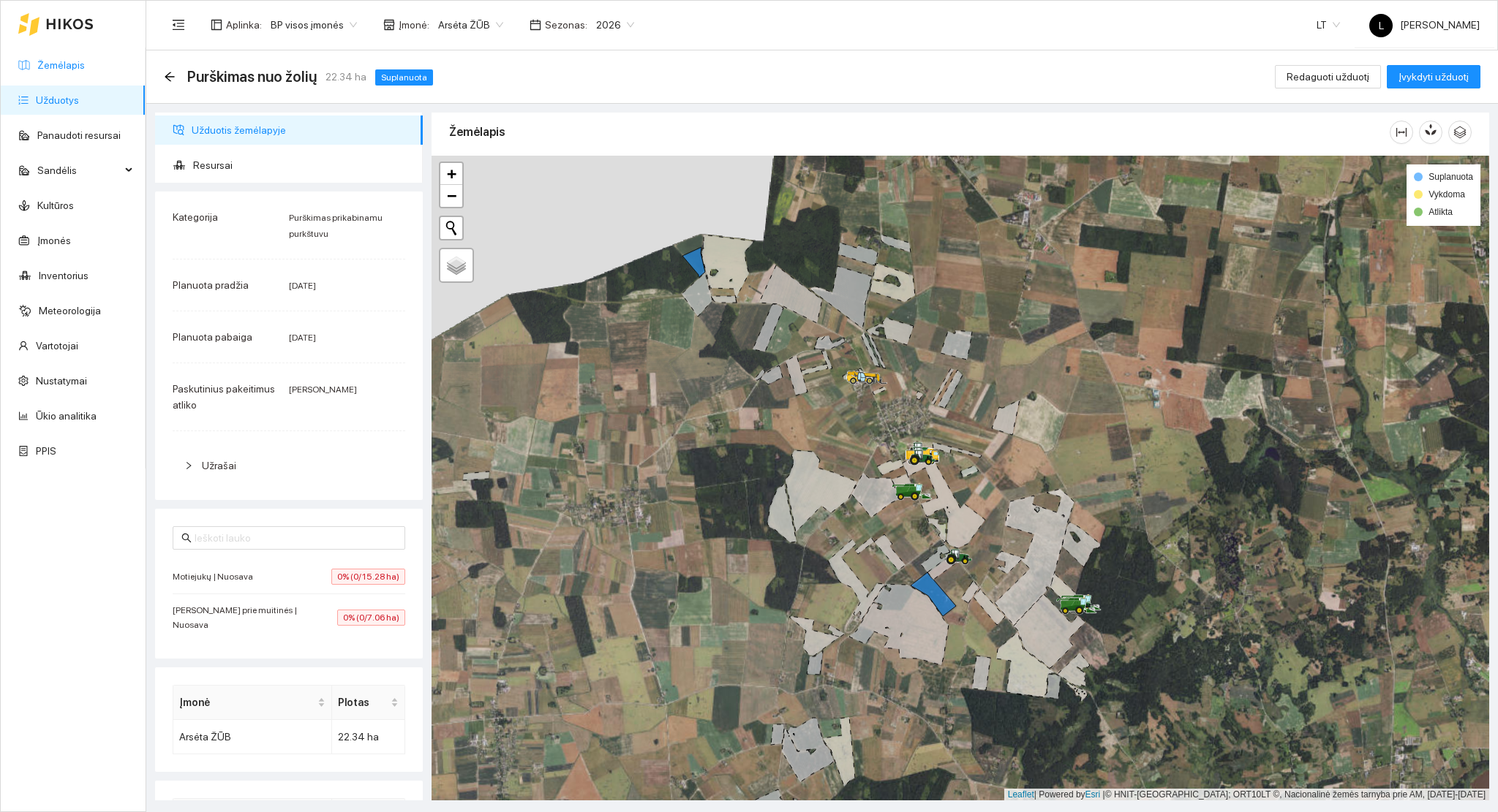
click at [85, 71] on link "Žemėlapis" at bounding box center [61, 64] width 47 height 12
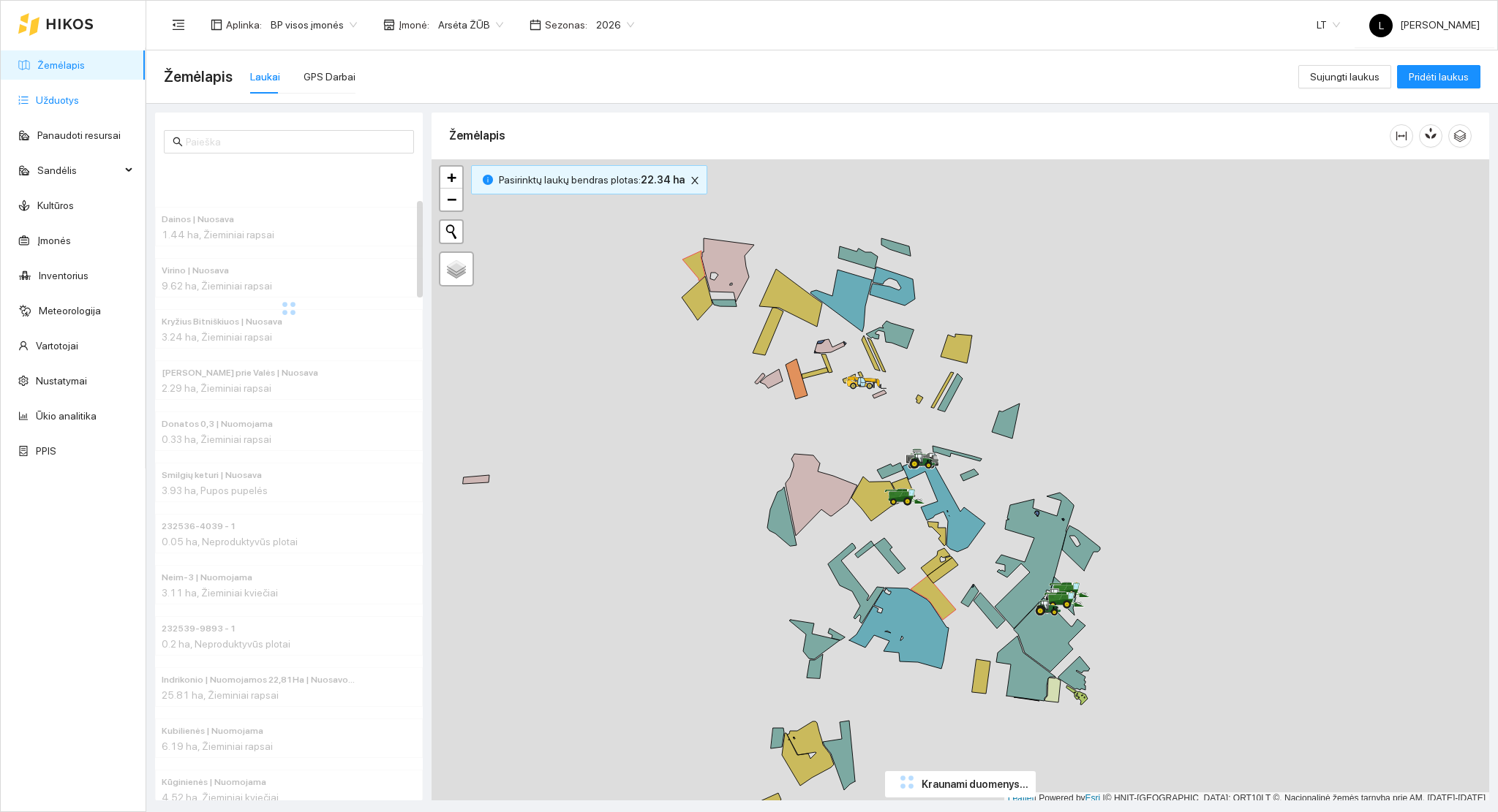
click at [74, 94] on link "Užduotys" at bounding box center [58, 100] width 43 height 12
